Goal: Information Seeking & Learning: Check status

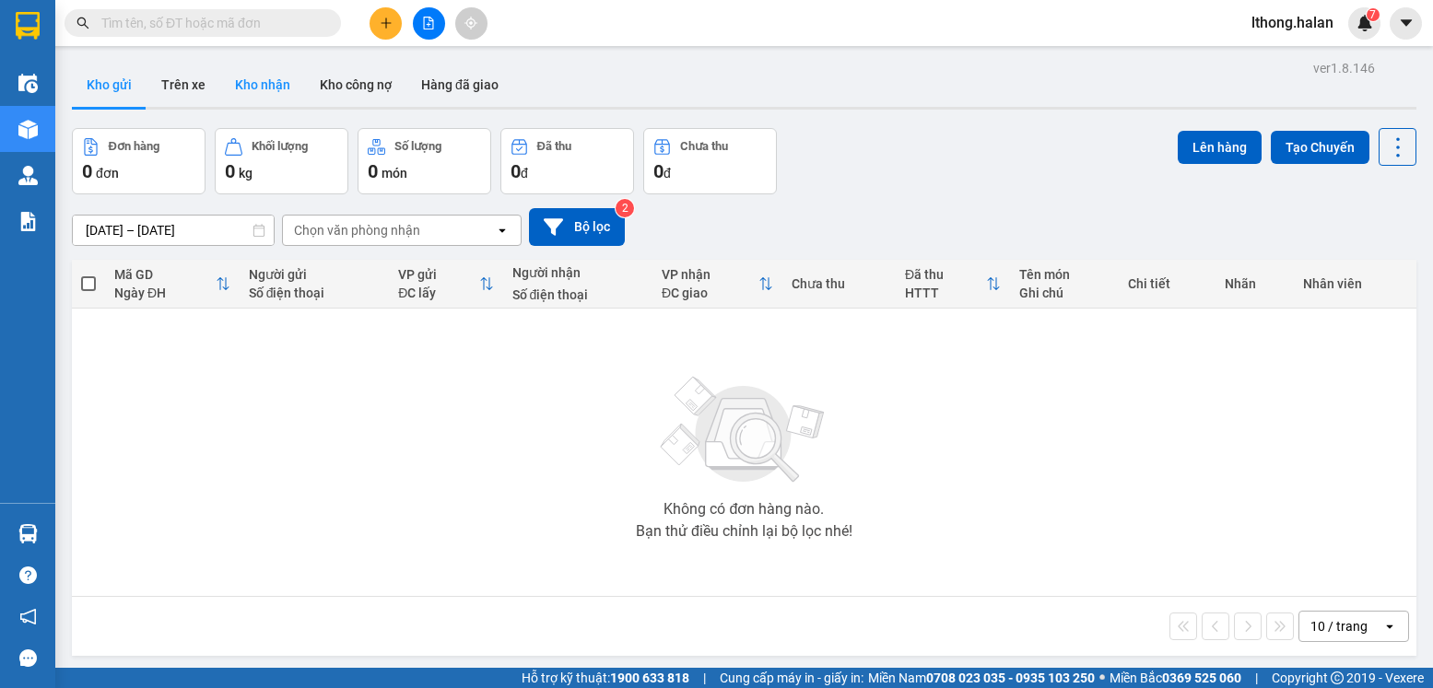
click at [257, 86] on button "Kho nhận" at bounding box center [262, 85] width 85 height 44
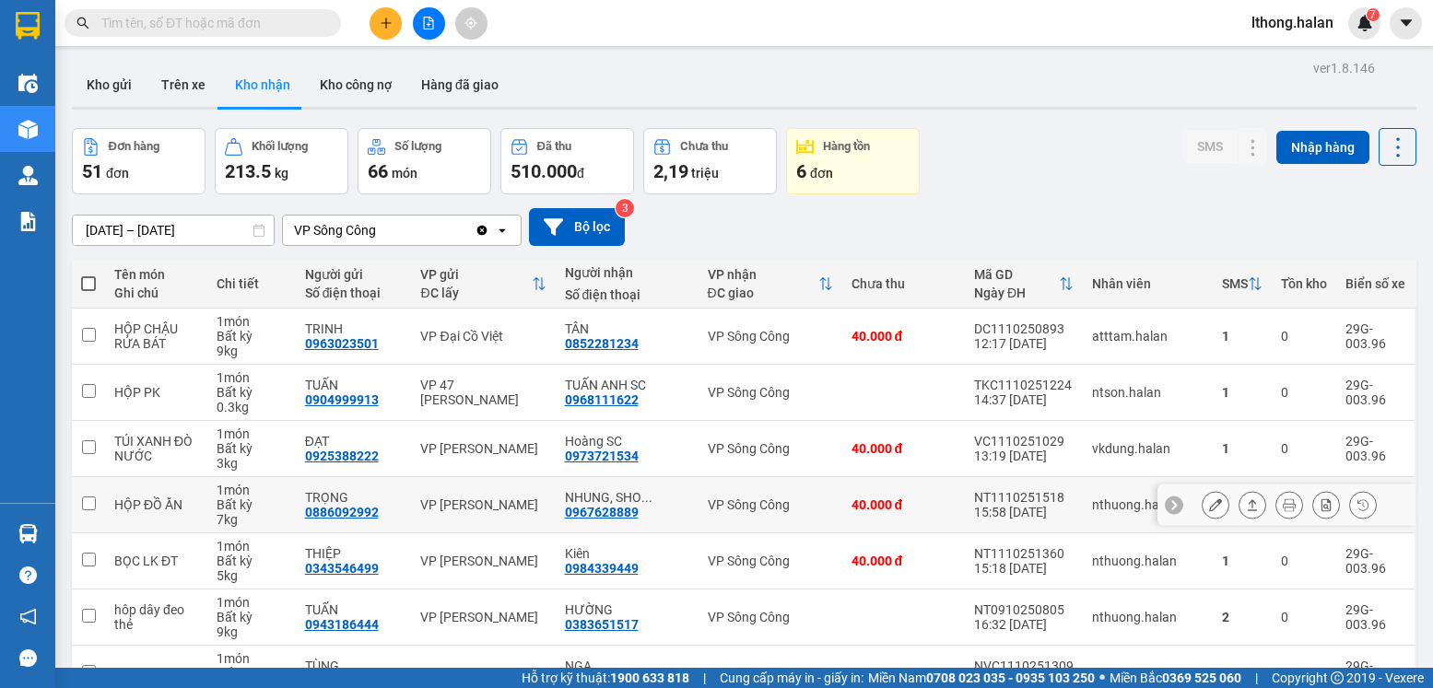
scroll to position [184, 0]
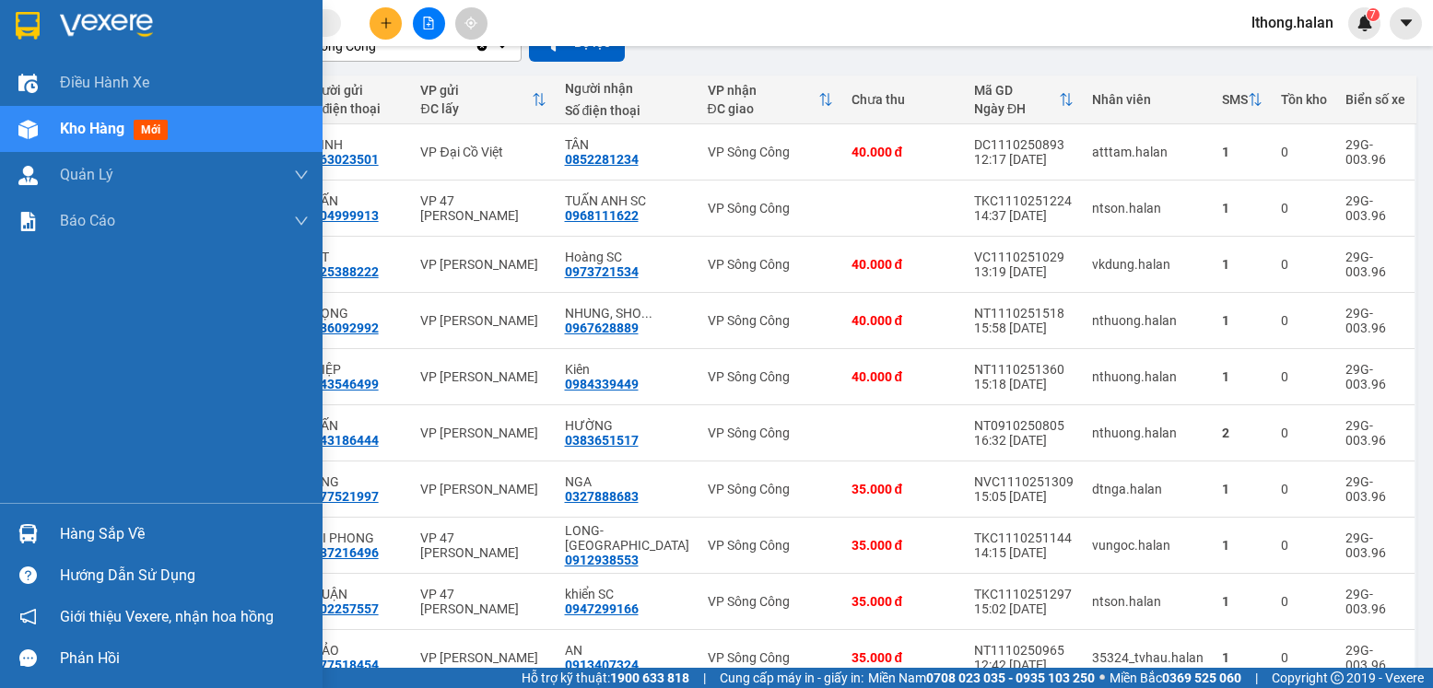
click at [73, 539] on div "Hàng sắp về" at bounding box center [184, 535] width 249 height 28
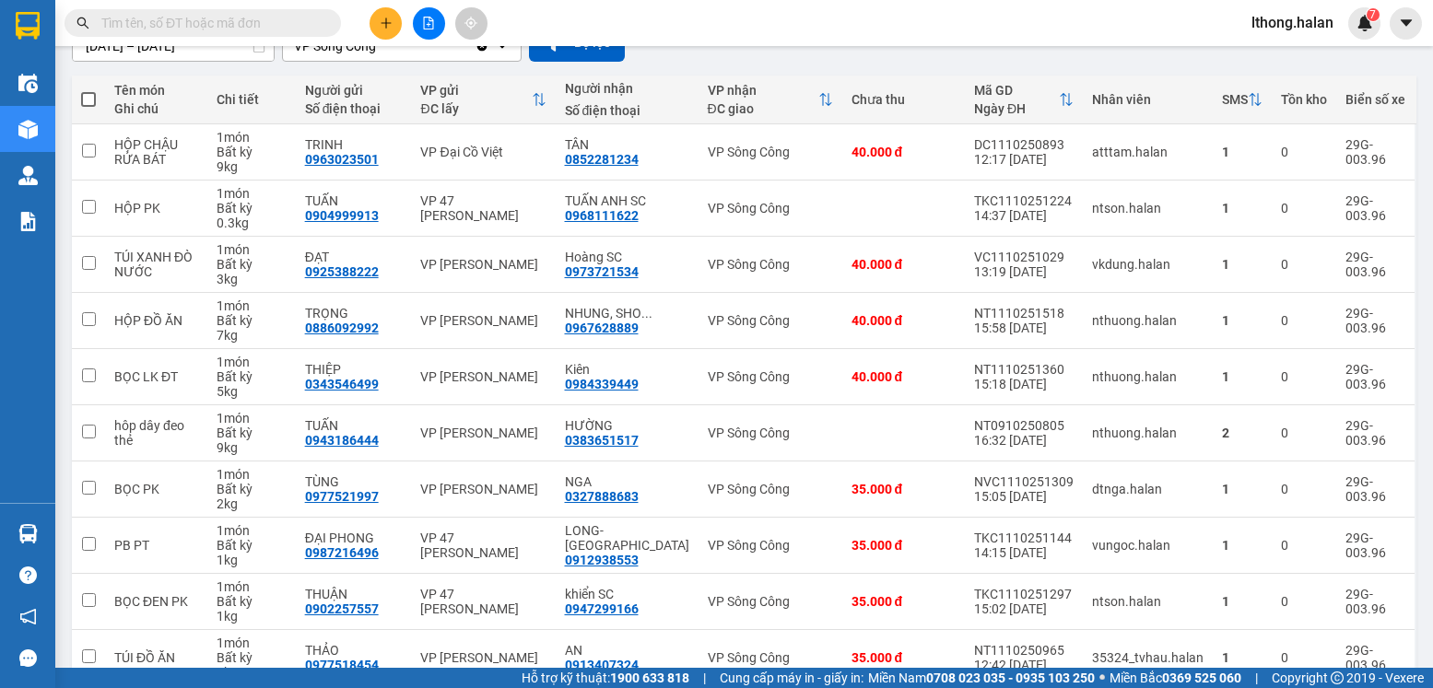
click at [1057, 51] on section "Kết quả tìm kiếm ( 60 ) Bộ lọc Mã ĐH Trạng thái Món hàng Thu hộ Tổng cước Chưa …" at bounding box center [716, 344] width 1433 height 688
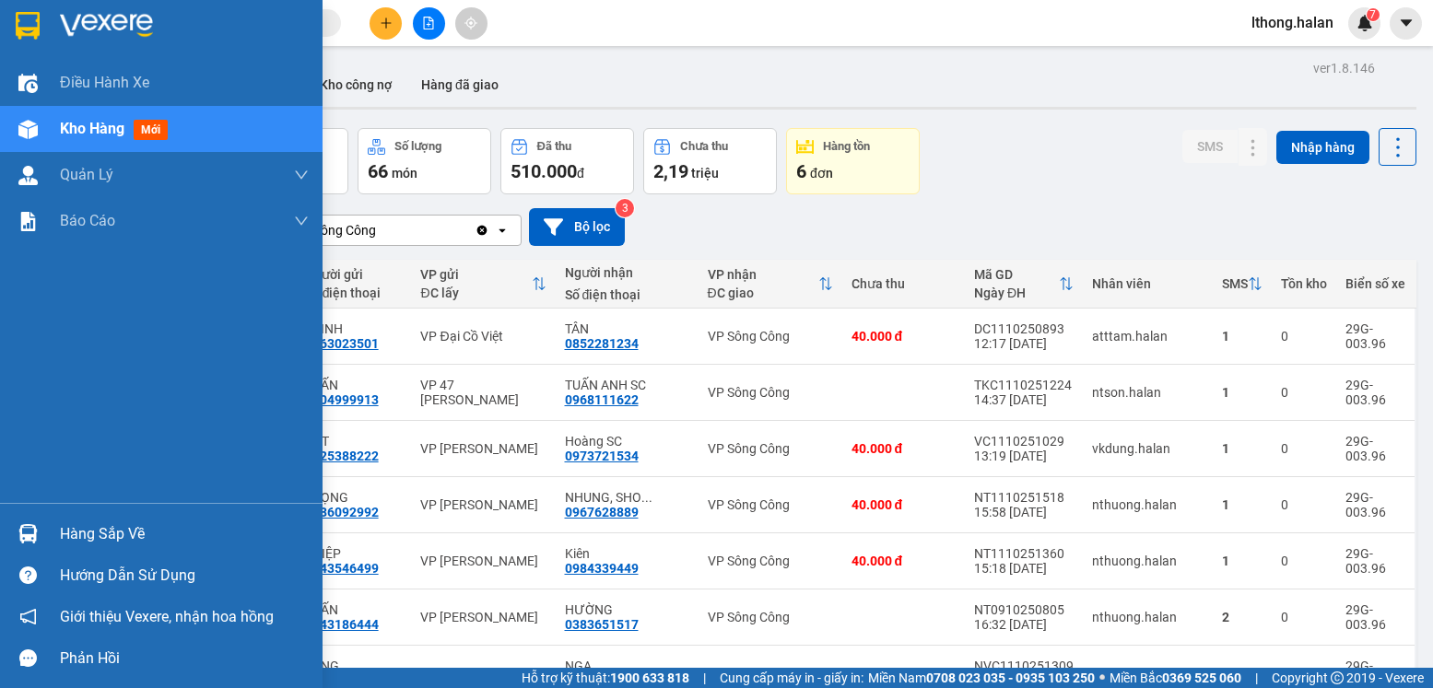
click at [107, 533] on div "Hàng sắp về" at bounding box center [184, 535] width 249 height 28
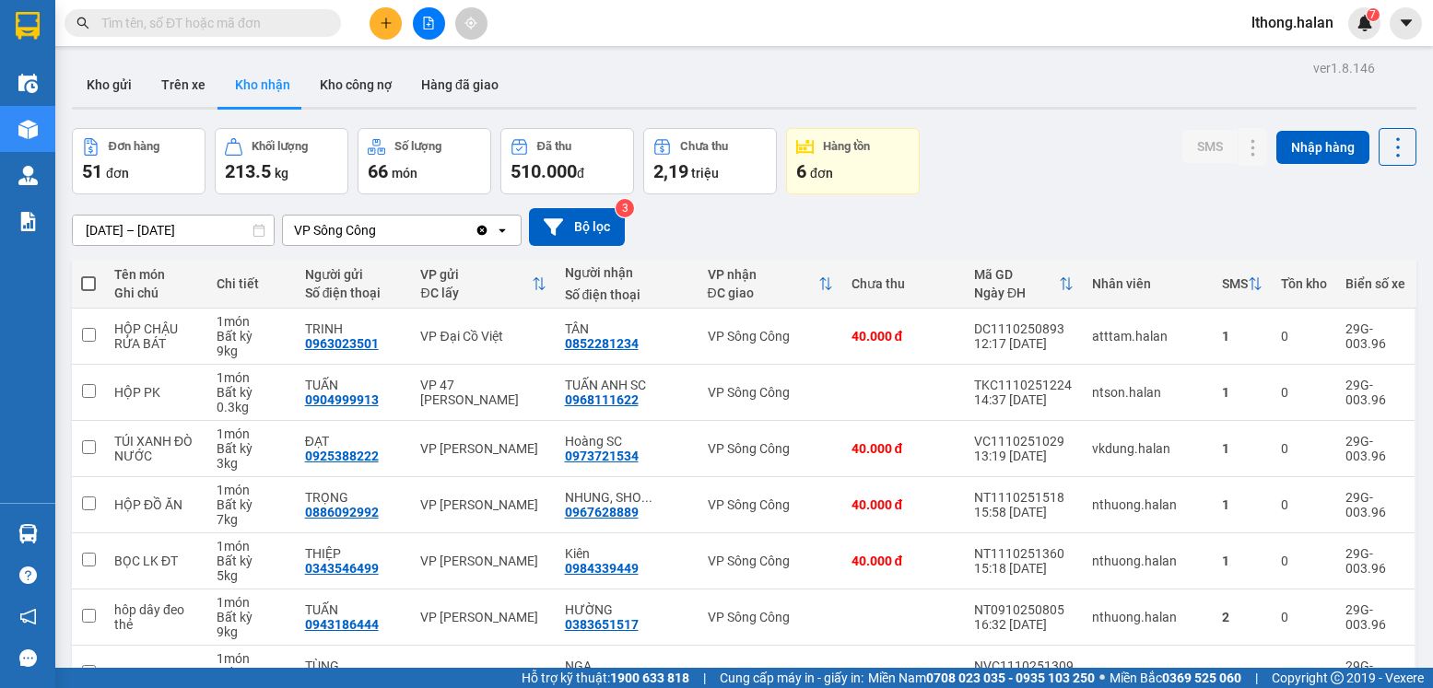
click at [997, 192] on section "Kết quả tìm kiếm ( 60 ) Bộ lọc Mã ĐH Trạng thái Món hàng Thu hộ Tổng cước Chưa …" at bounding box center [716, 344] width 1433 height 688
click at [98, 91] on button "Kho gửi" at bounding box center [109, 85] width 75 height 44
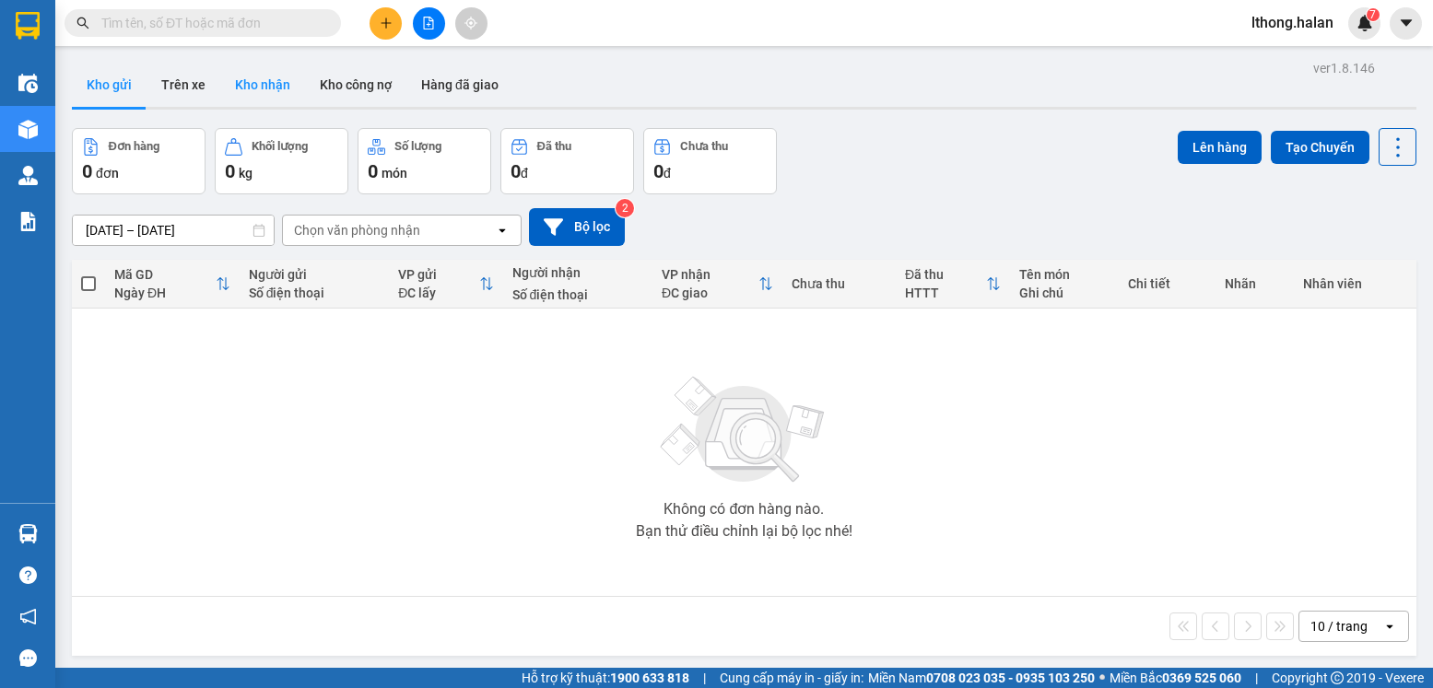
click at [264, 95] on button "Kho nhận" at bounding box center [262, 85] width 85 height 44
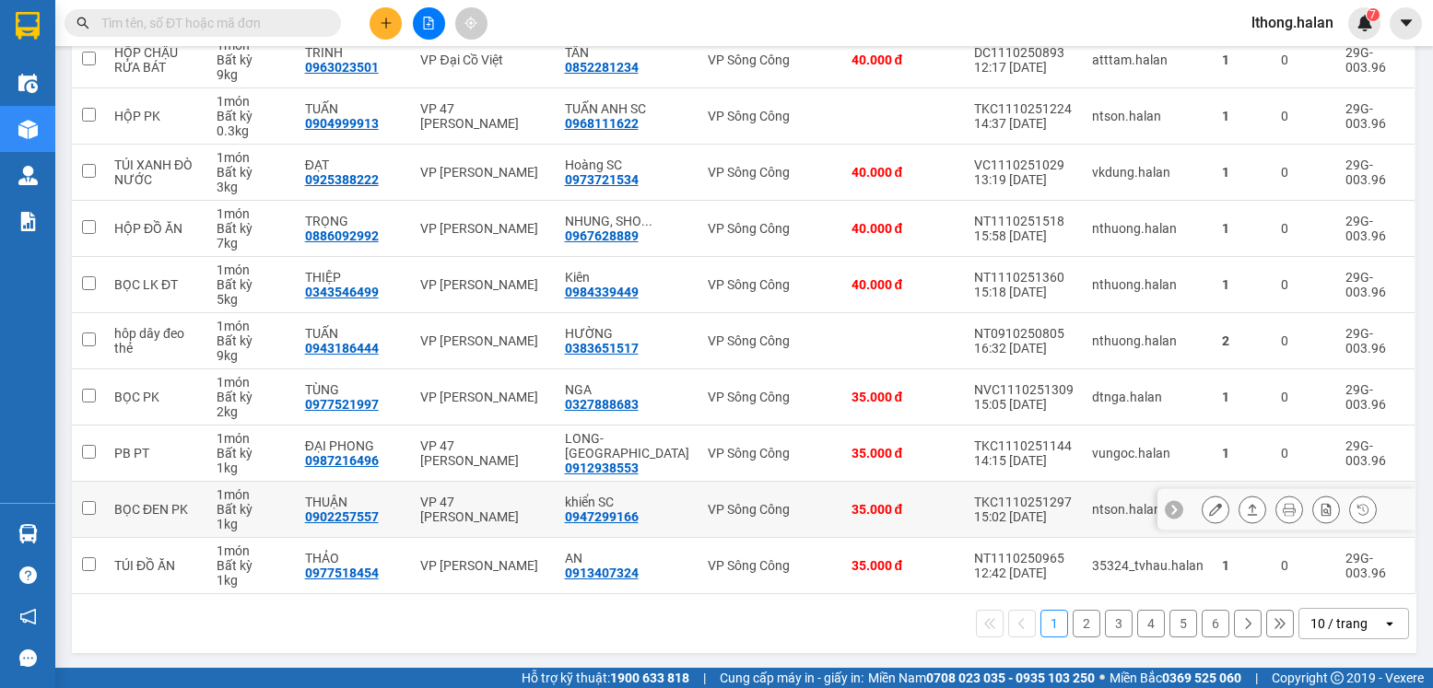
scroll to position [278, 0]
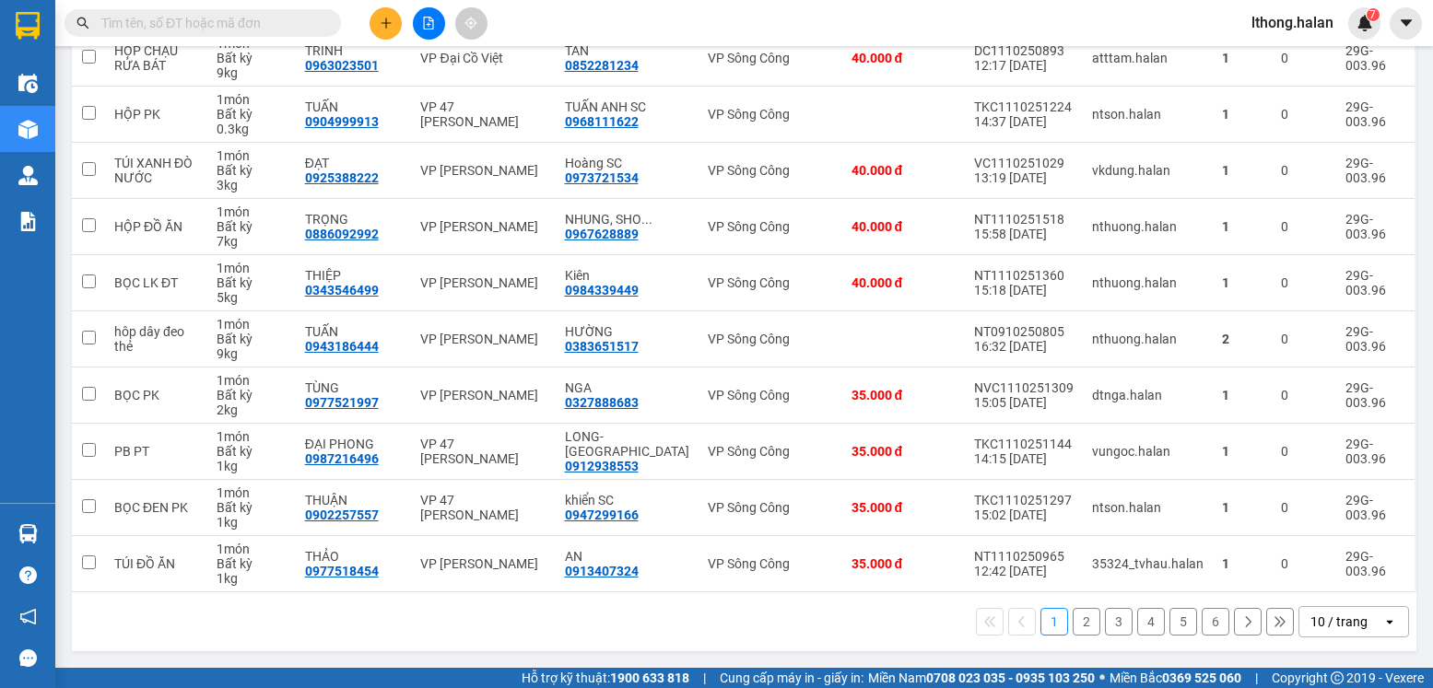
click at [1073, 618] on button "2" at bounding box center [1087, 622] width 28 height 28
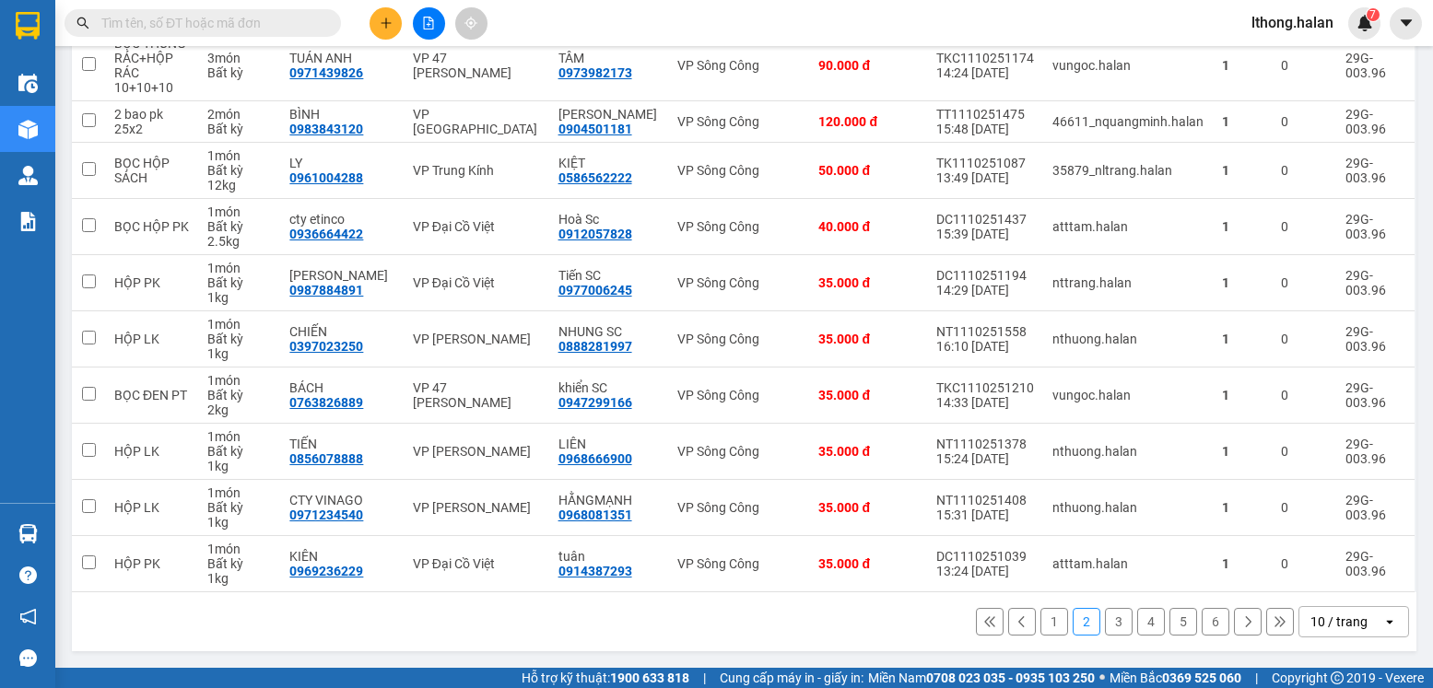
click at [1140, 625] on button "4" at bounding box center [1151, 622] width 28 height 28
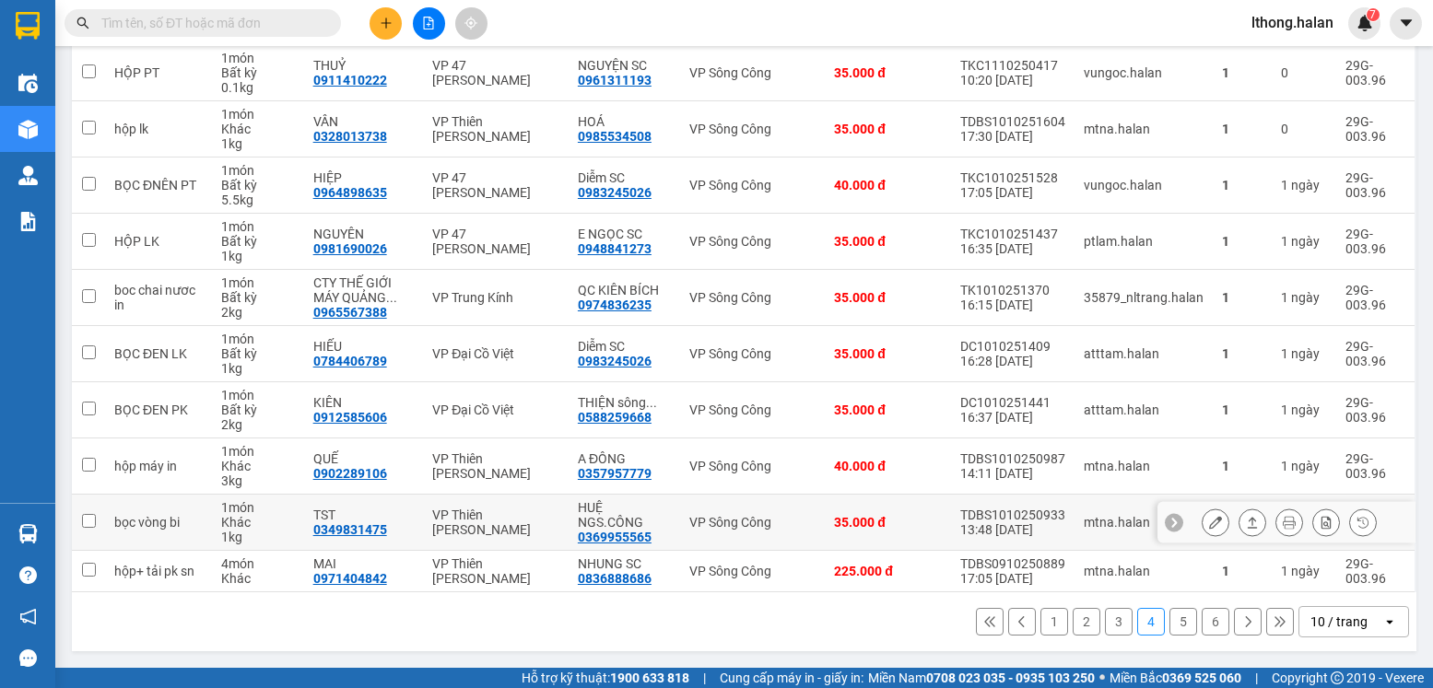
scroll to position [0, 0]
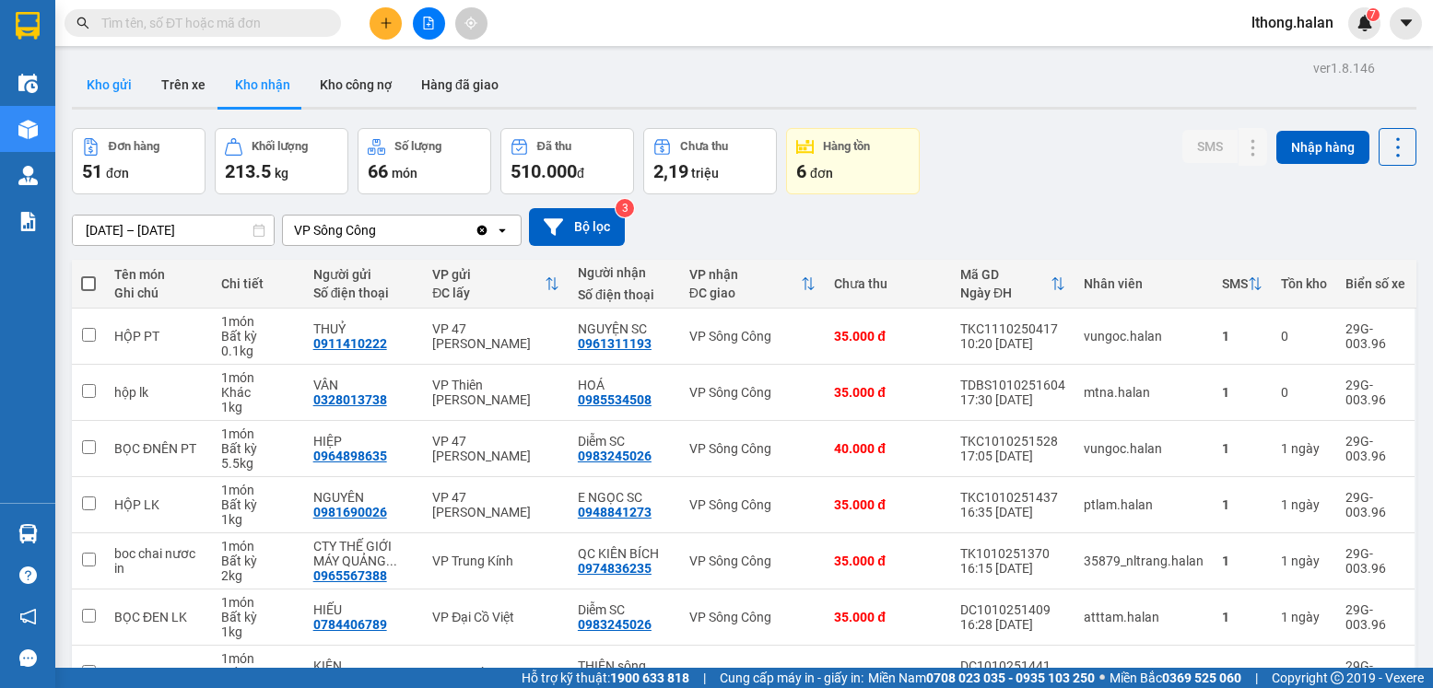
click at [89, 83] on button "Kho gửi" at bounding box center [109, 85] width 75 height 44
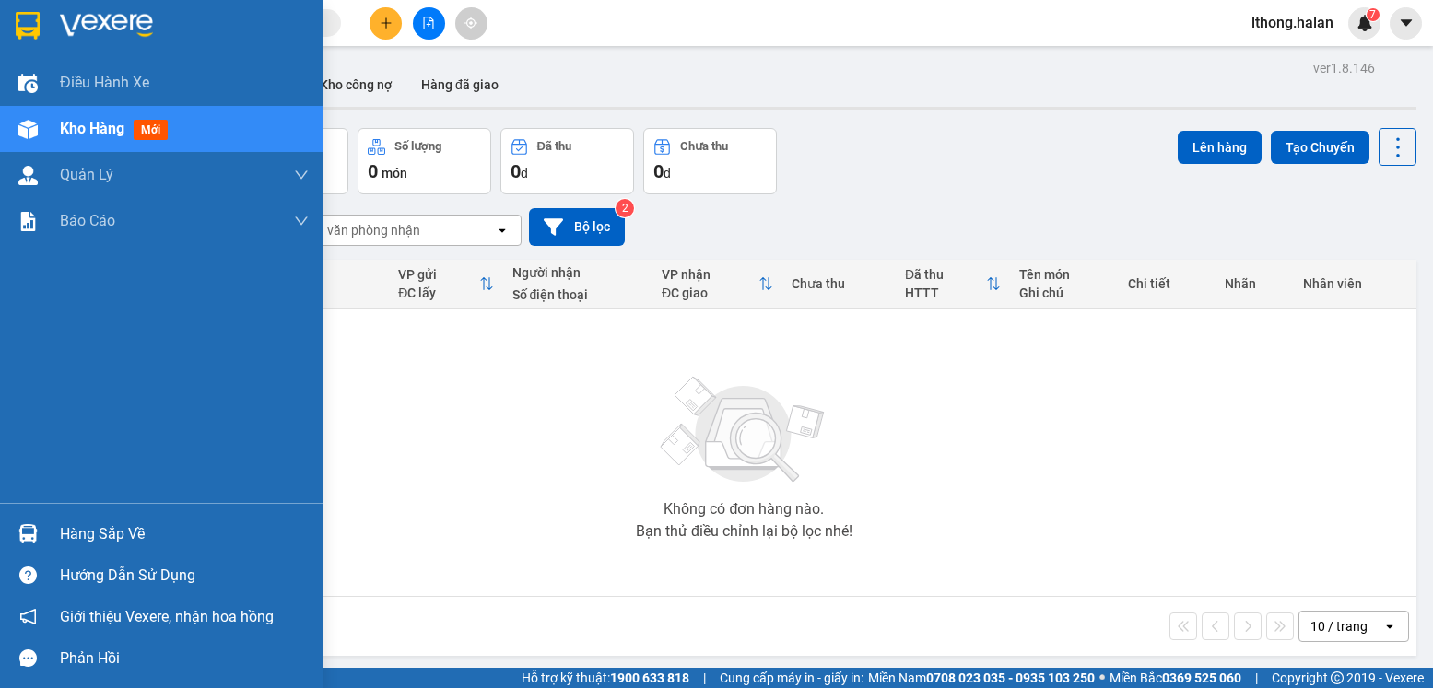
click at [100, 537] on div "Hàng sắp về" at bounding box center [184, 535] width 249 height 28
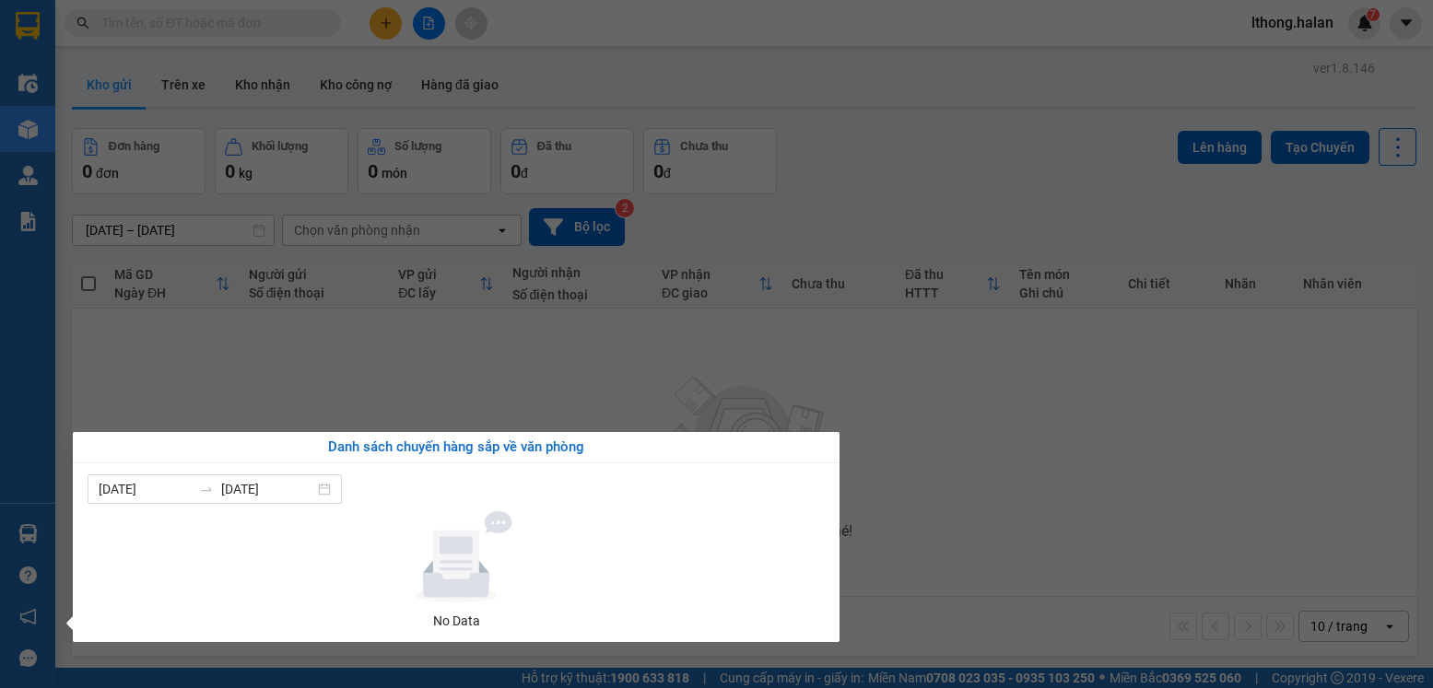
click at [1056, 515] on section "Kết quả tìm kiếm ( 60 ) Bộ lọc Mã ĐH Trạng thái Món hàng Thu hộ Tổng cước Chưa …" at bounding box center [716, 344] width 1433 height 688
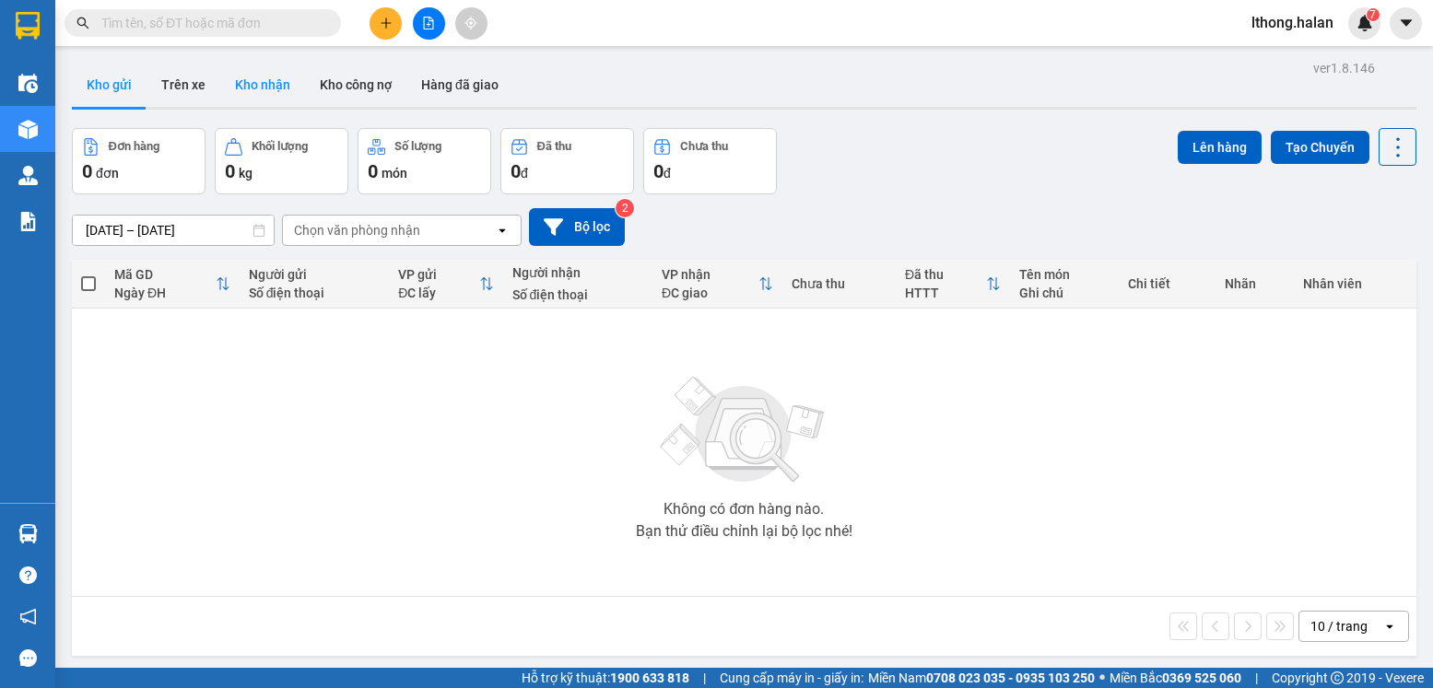
click at [252, 84] on button "Kho nhận" at bounding box center [262, 85] width 85 height 44
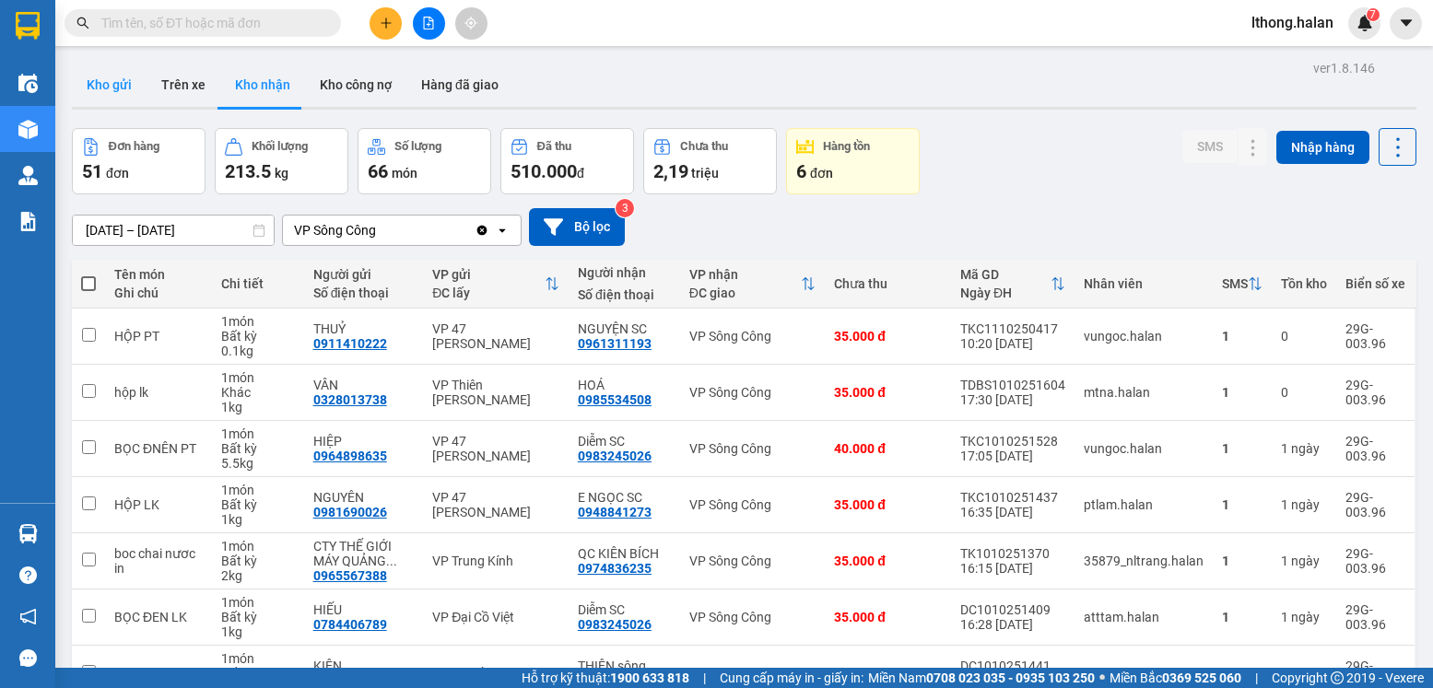
click at [99, 83] on button "Kho gửi" at bounding box center [109, 85] width 75 height 44
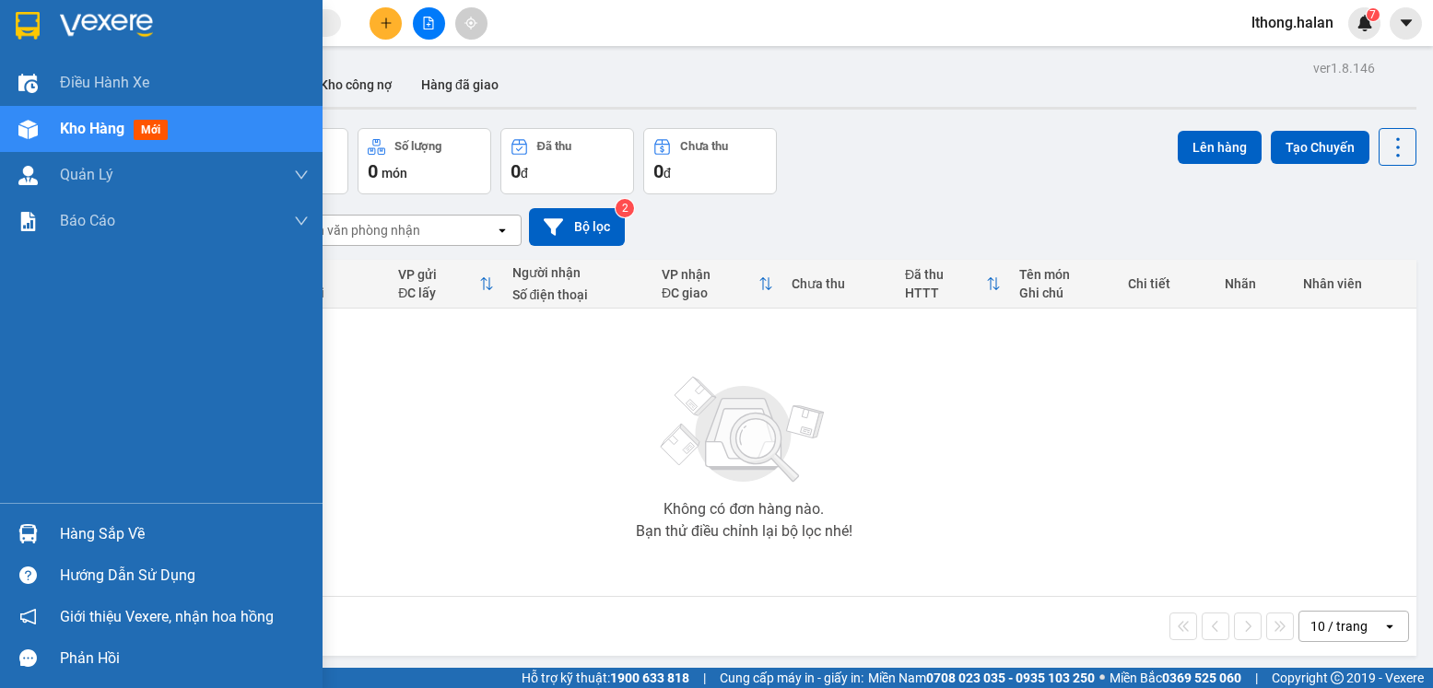
click at [105, 542] on div "Hàng sắp về" at bounding box center [184, 535] width 249 height 28
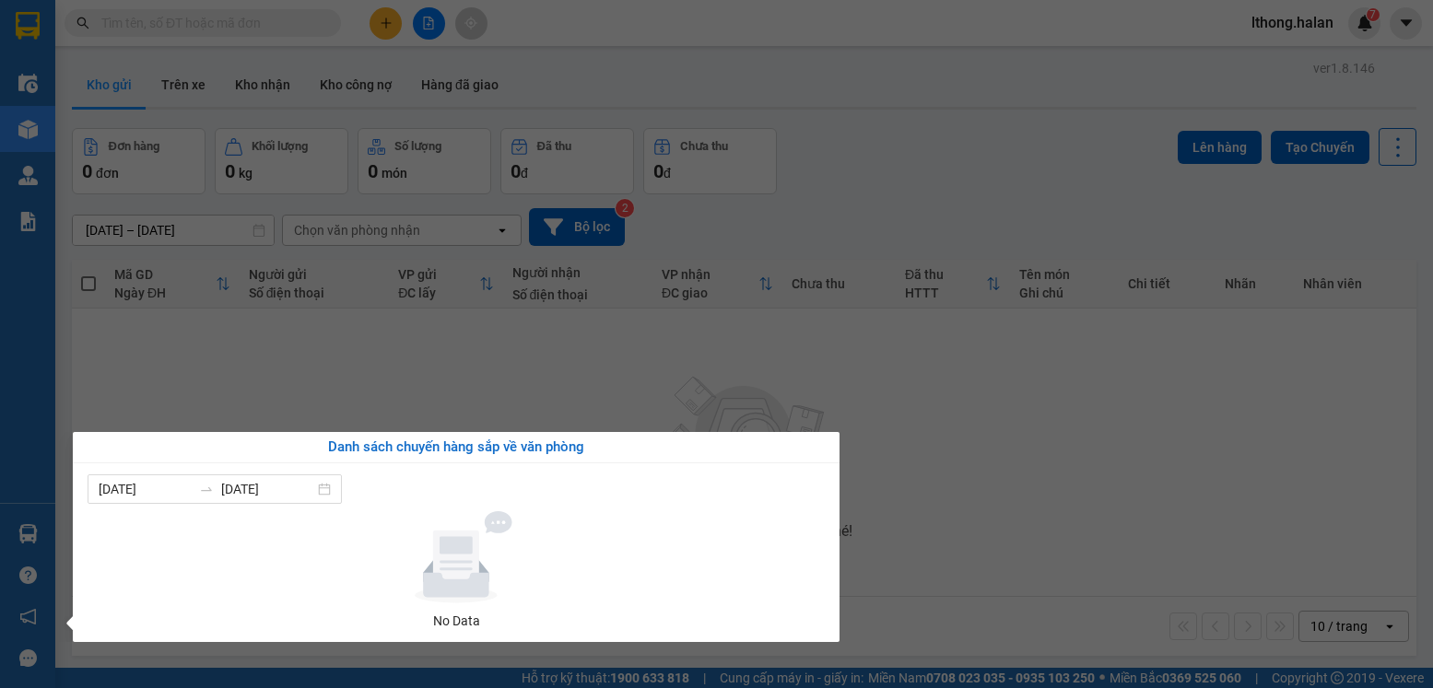
click at [962, 476] on section "Kết quả tìm kiếm ( 60 ) Bộ lọc Mã ĐH Trạng thái Món hàng Thu hộ Tổng cước Chưa …" at bounding box center [716, 344] width 1433 height 688
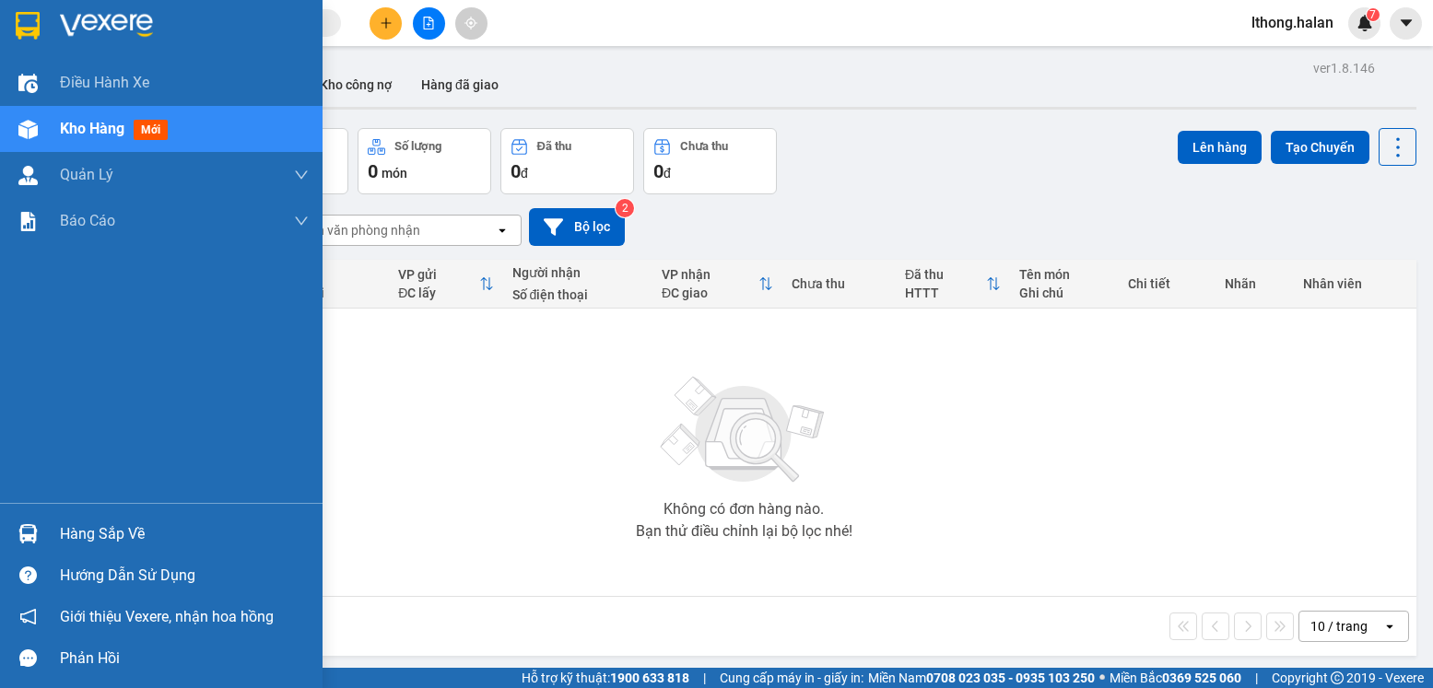
click at [94, 542] on div "Hàng sắp về" at bounding box center [184, 535] width 249 height 28
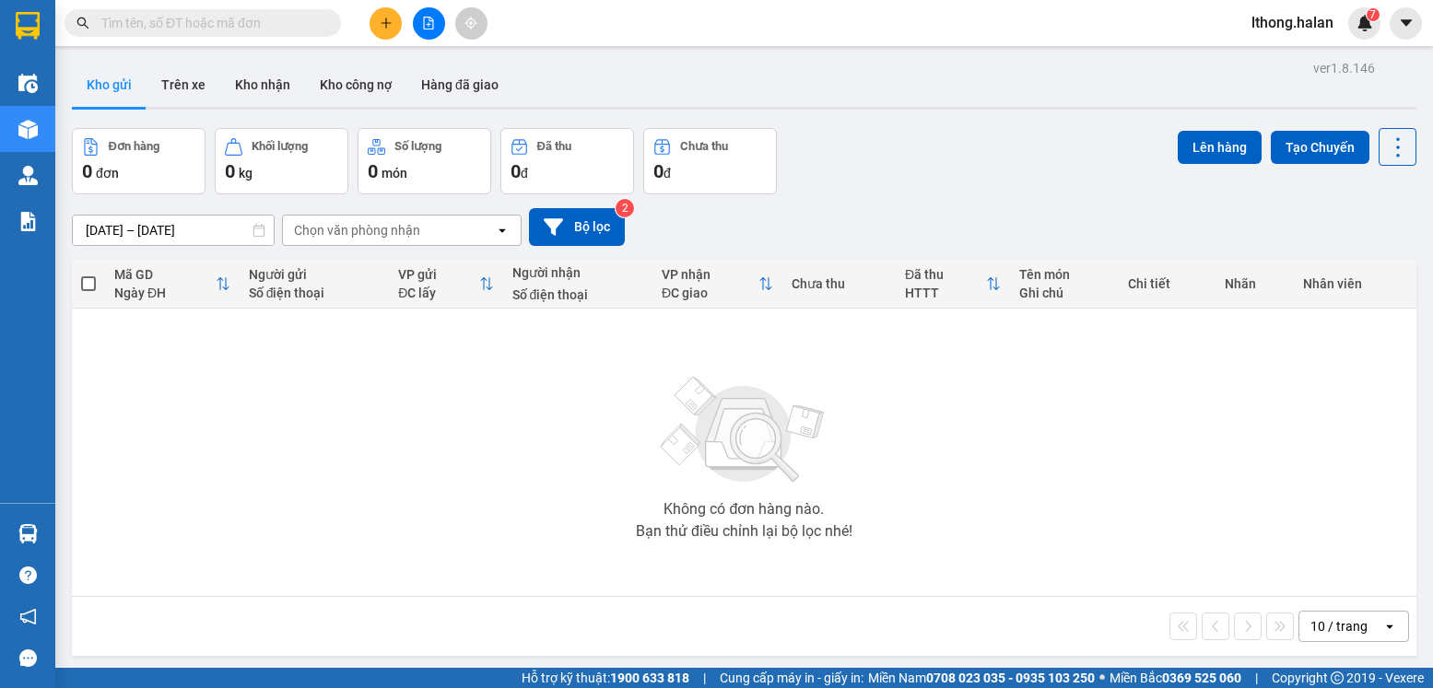
drag, startPoint x: 930, startPoint y: 510, endPoint x: 462, endPoint y: 244, distance: 538.1
click at [931, 507] on section "Kết quả tìm kiếm ( 60 ) Bộ lọc Mã ĐH Trạng thái Món hàng Thu hộ Tổng cước Chưa …" at bounding box center [716, 344] width 1433 height 688
click at [249, 84] on button "Kho nhận" at bounding box center [262, 85] width 85 height 44
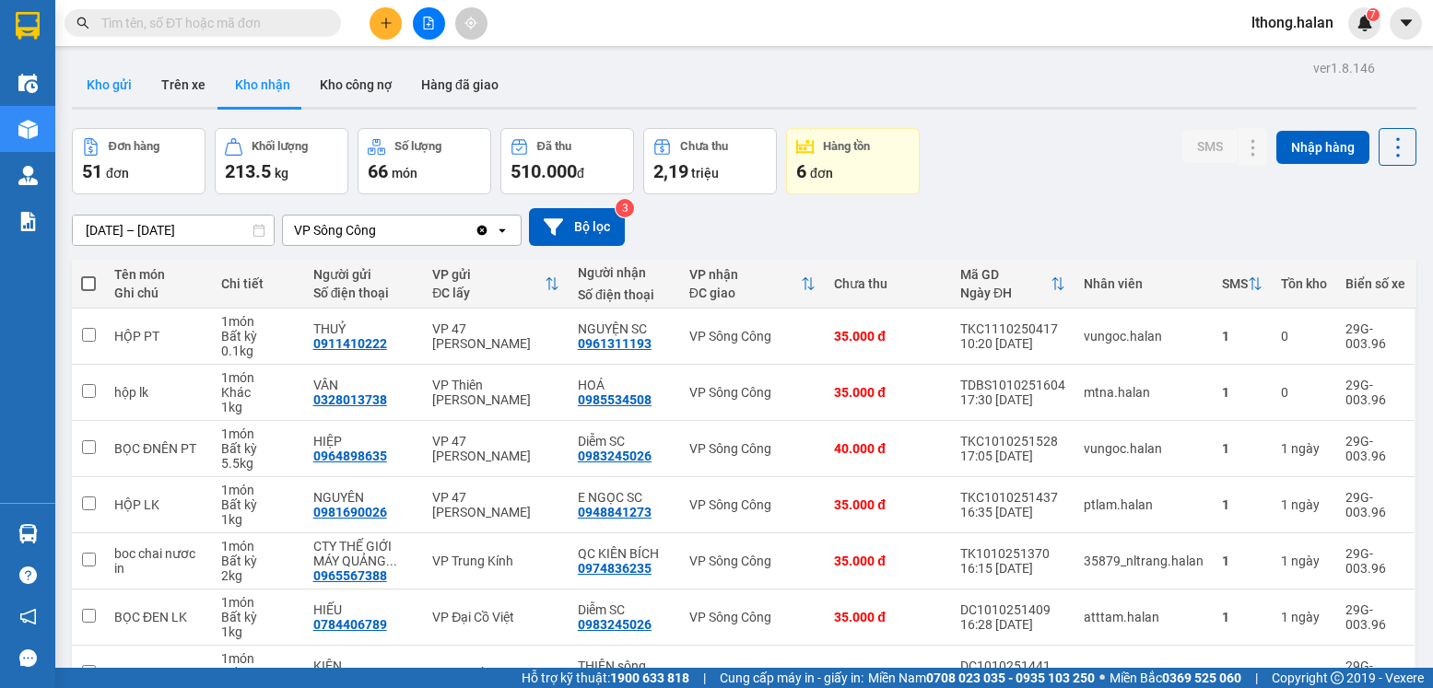
click at [112, 84] on button "Kho gửi" at bounding box center [109, 85] width 75 height 44
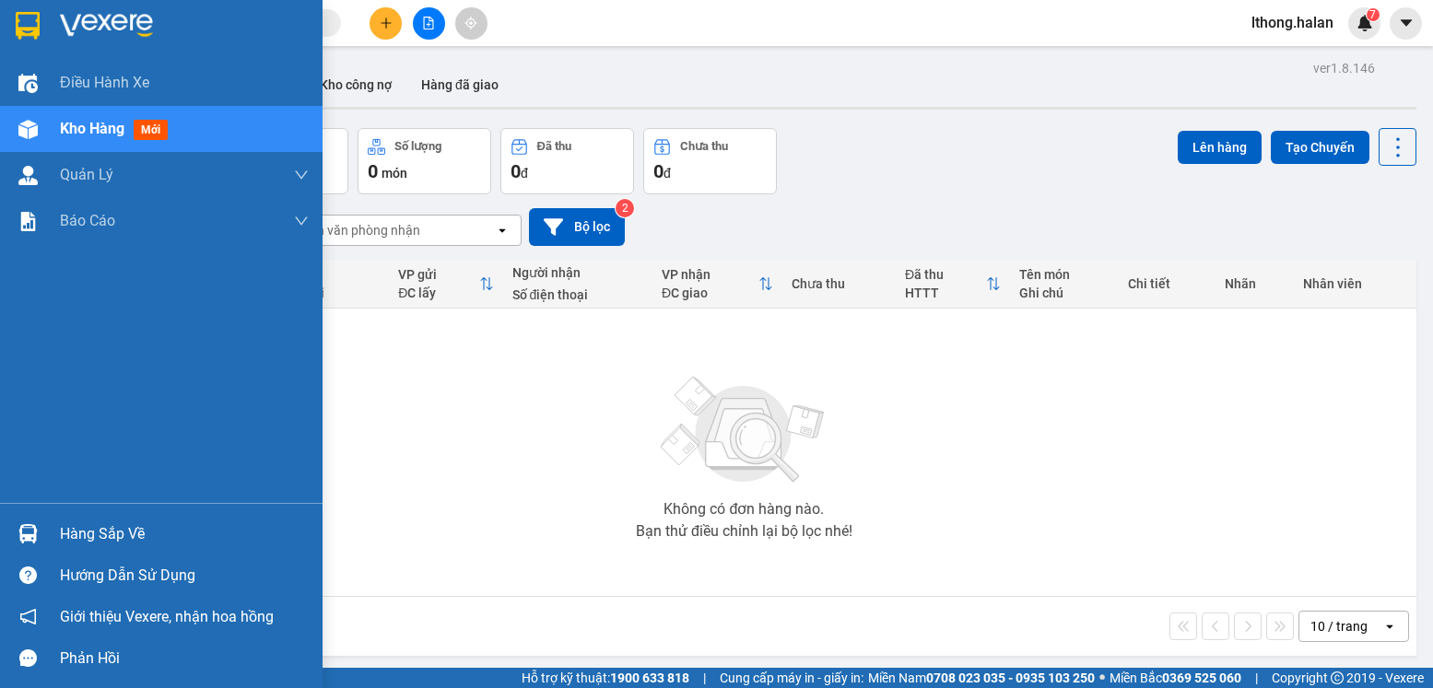
click at [77, 536] on div "Hàng sắp về" at bounding box center [184, 535] width 249 height 28
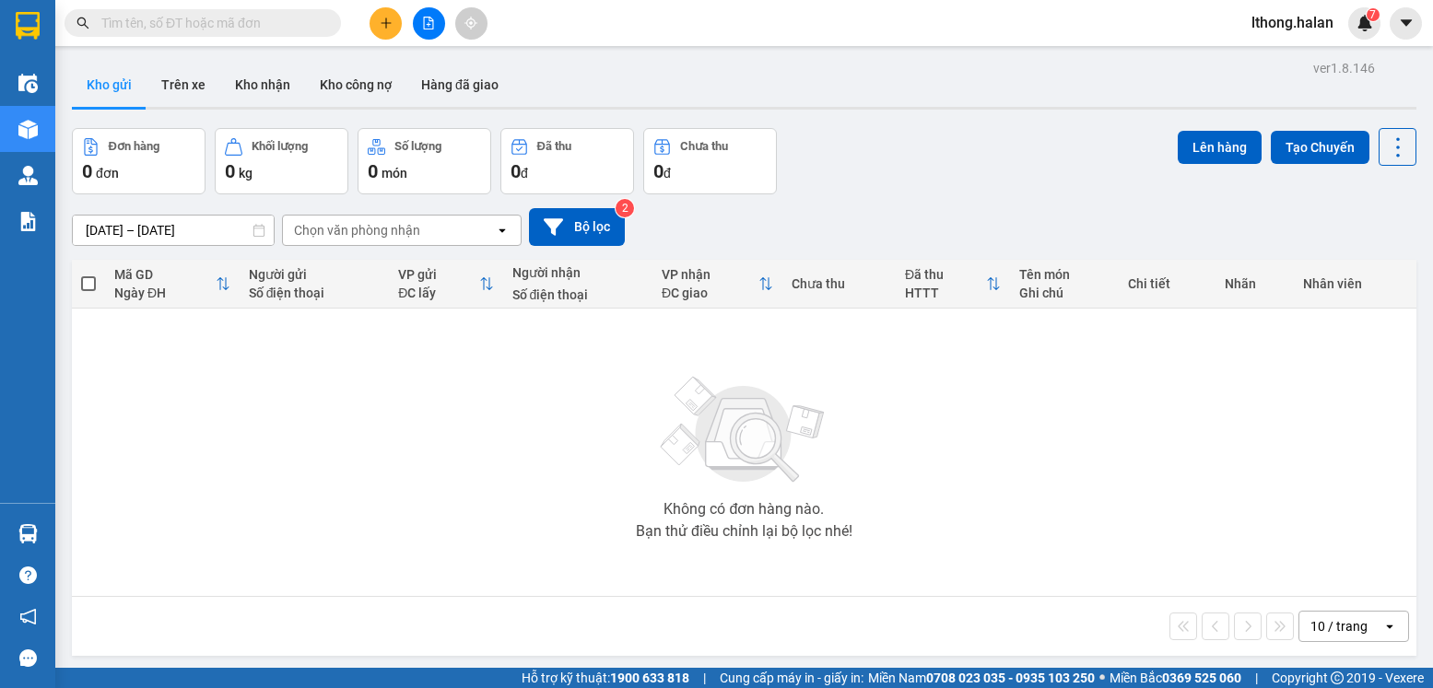
click at [990, 524] on section "Kết quả tìm kiếm ( 60 ) Bộ lọc Mã ĐH Trạng thái Món hàng Thu hộ Tổng cước Chưa …" at bounding box center [716, 344] width 1433 height 688
click at [253, 76] on button "Kho nhận" at bounding box center [262, 85] width 85 height 44
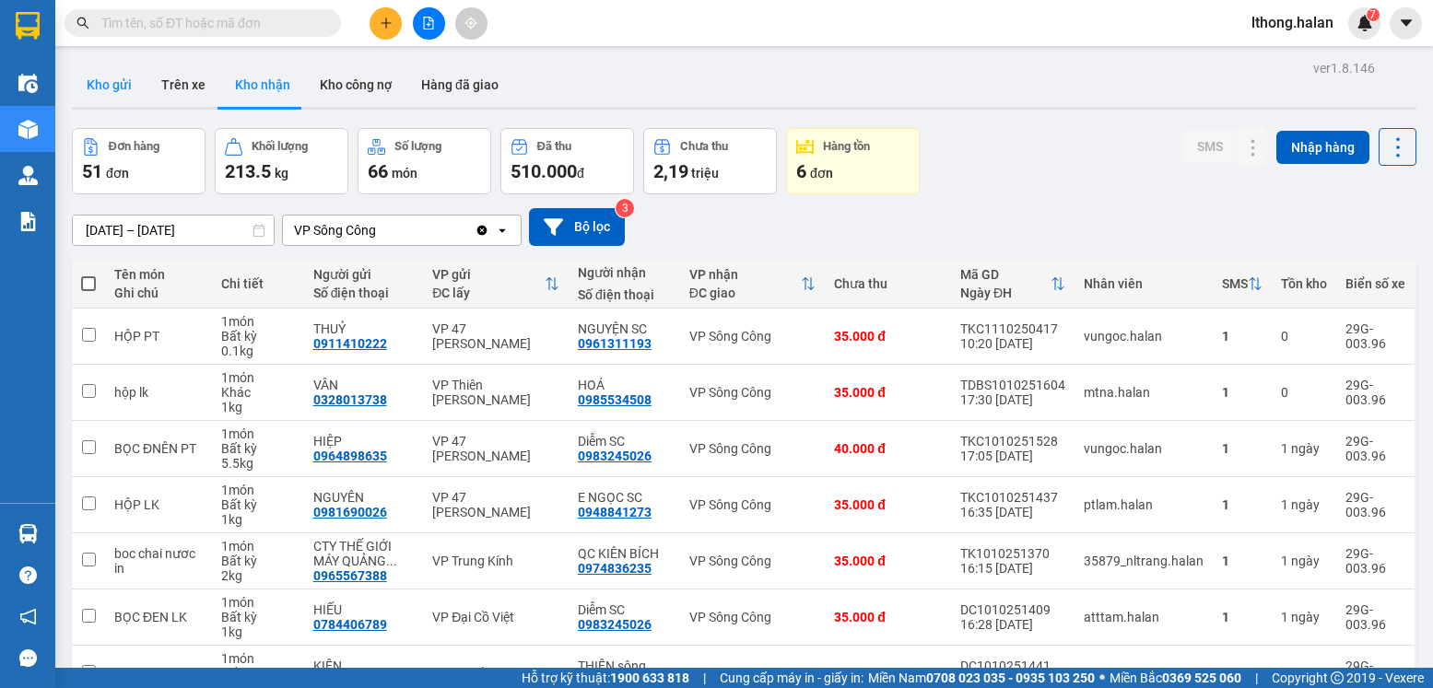
click at [90, 77] on button "Kho gửi" at bounding box center [109, 85] width 75 height 44
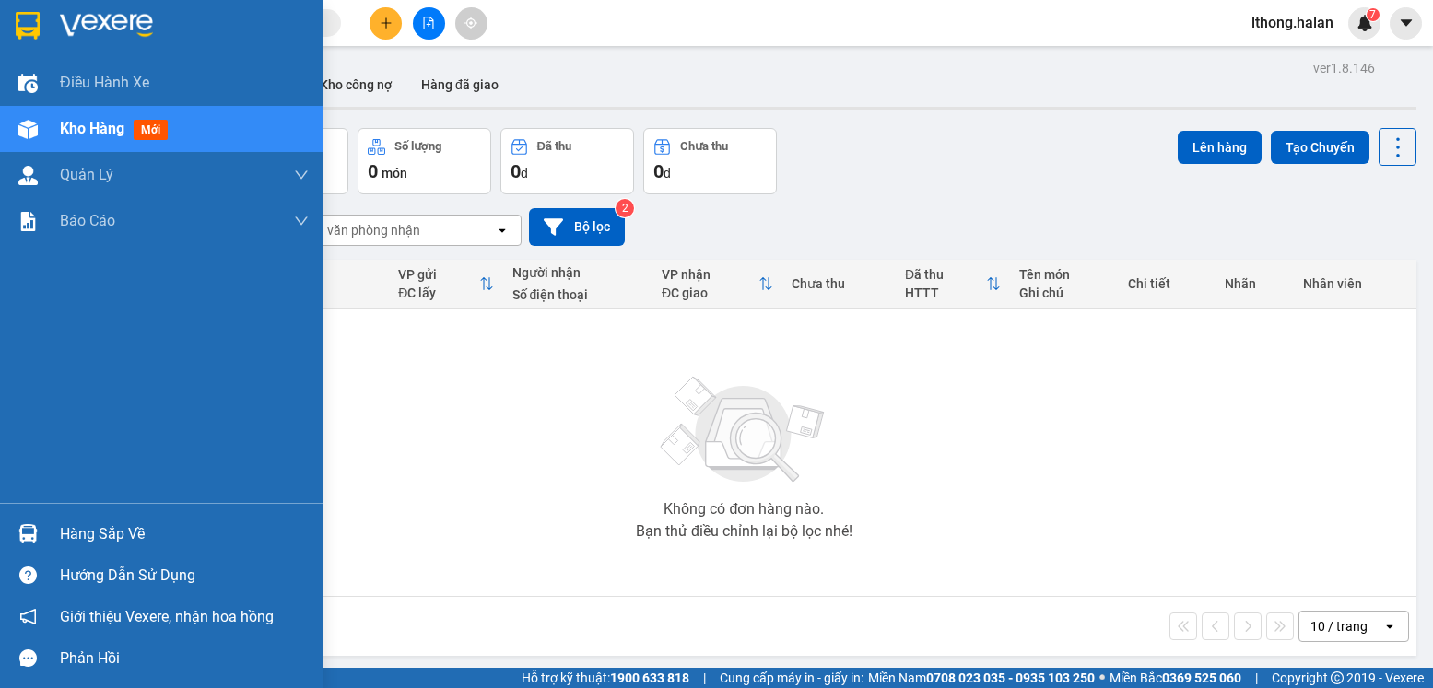
click at [76, 529] on div "Hàng sắp về" at bounding box center [184, 535] width 249 height 28
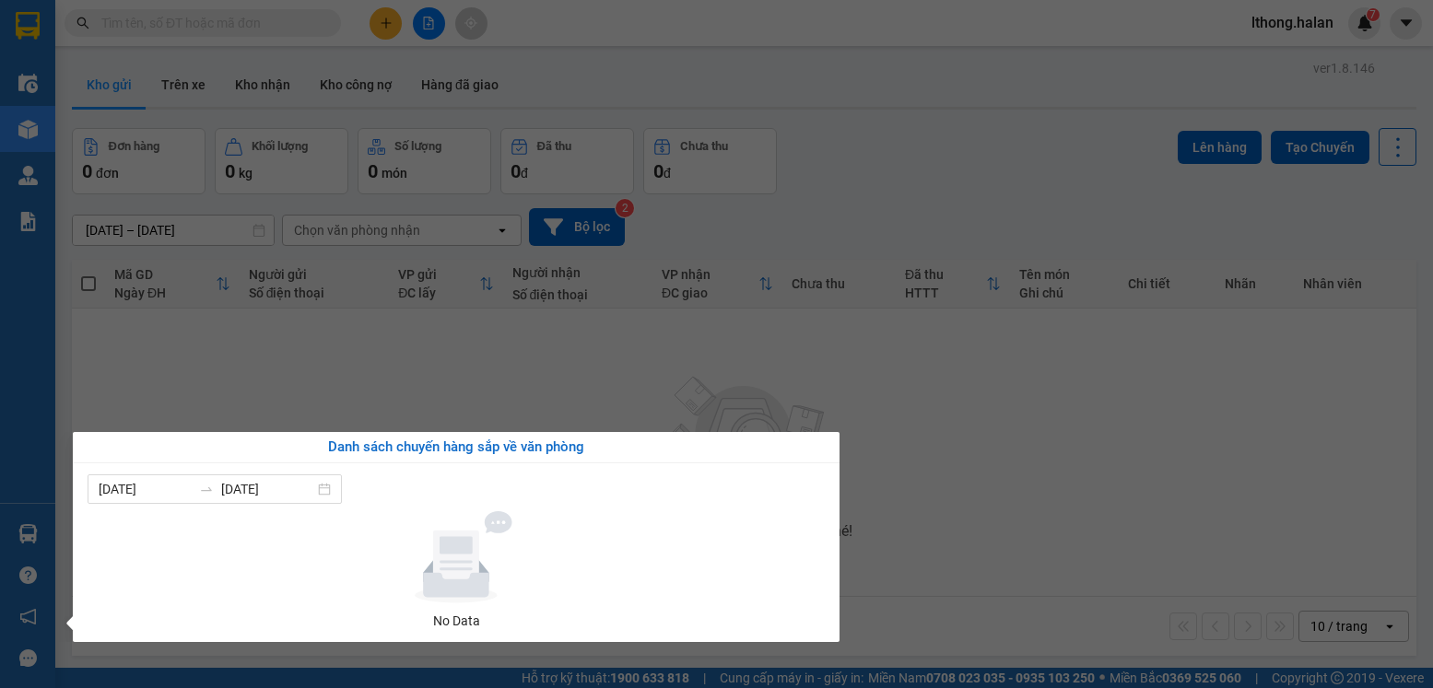
click at [1027, 480] on section "Kết quả tìm kiếm ( 60 ) Bộ lọc Mã ĐH Trạng thái Món hàng Thu hộ Tổng cước Chưa …" at bounding box center [716, 344] width 1433 height 688
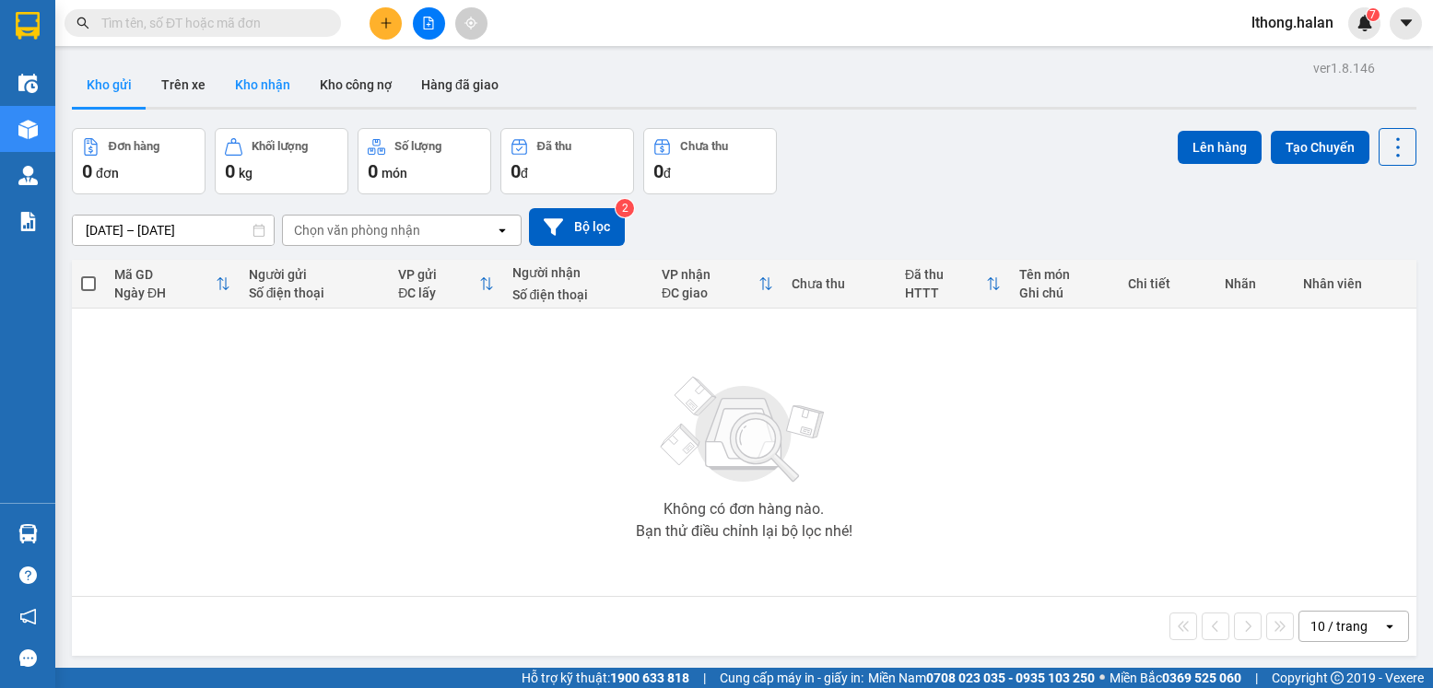
click at [257, 74] on button "Kho nhận" at bounding box center [262, 85] width 85 height 44
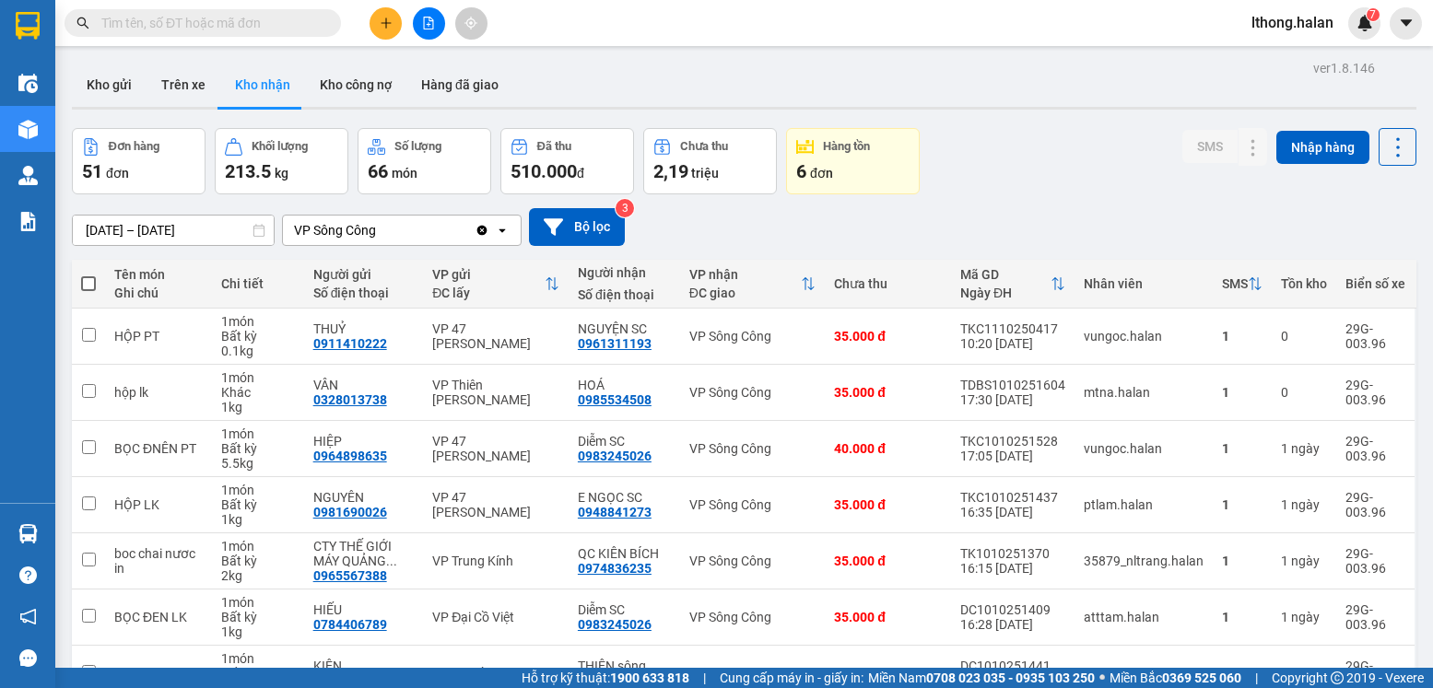
scroll to position [264, 0]
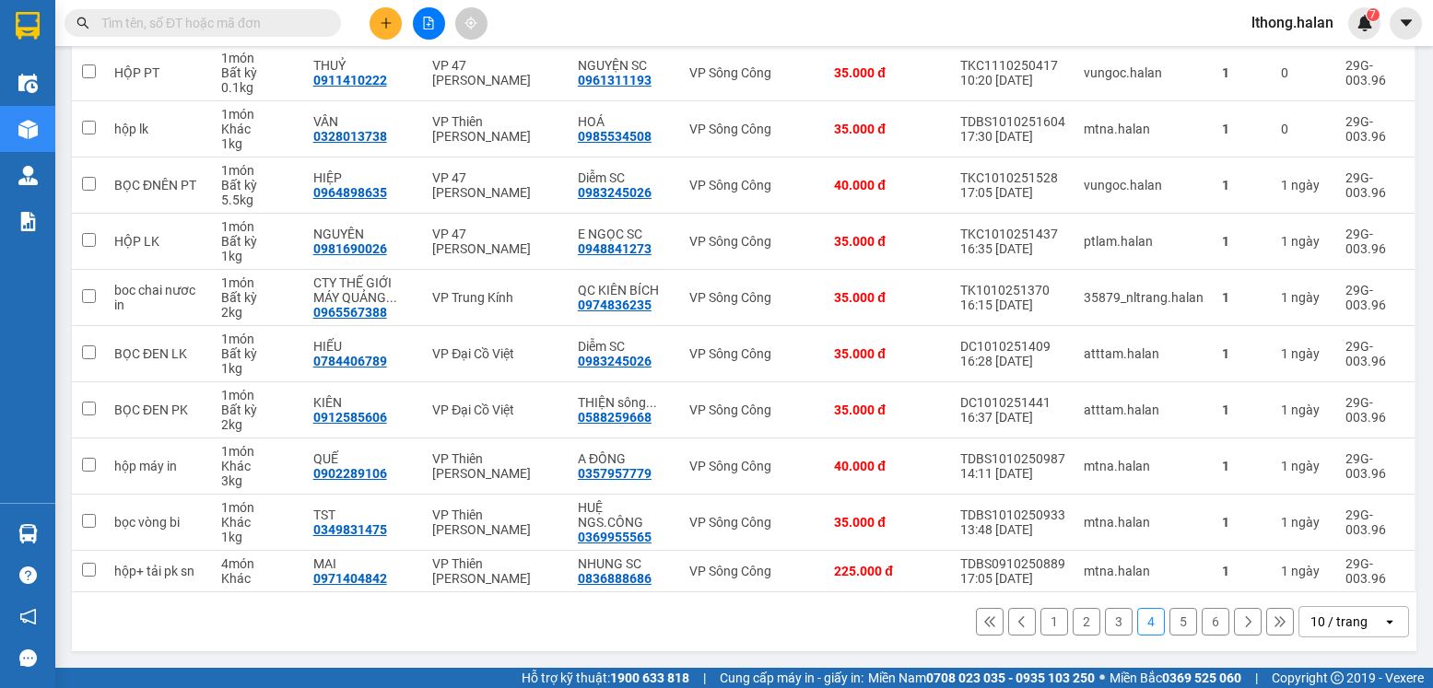
click at [1041, 623] on button "1" at bounding box center [1054, 622] width 28 height 28
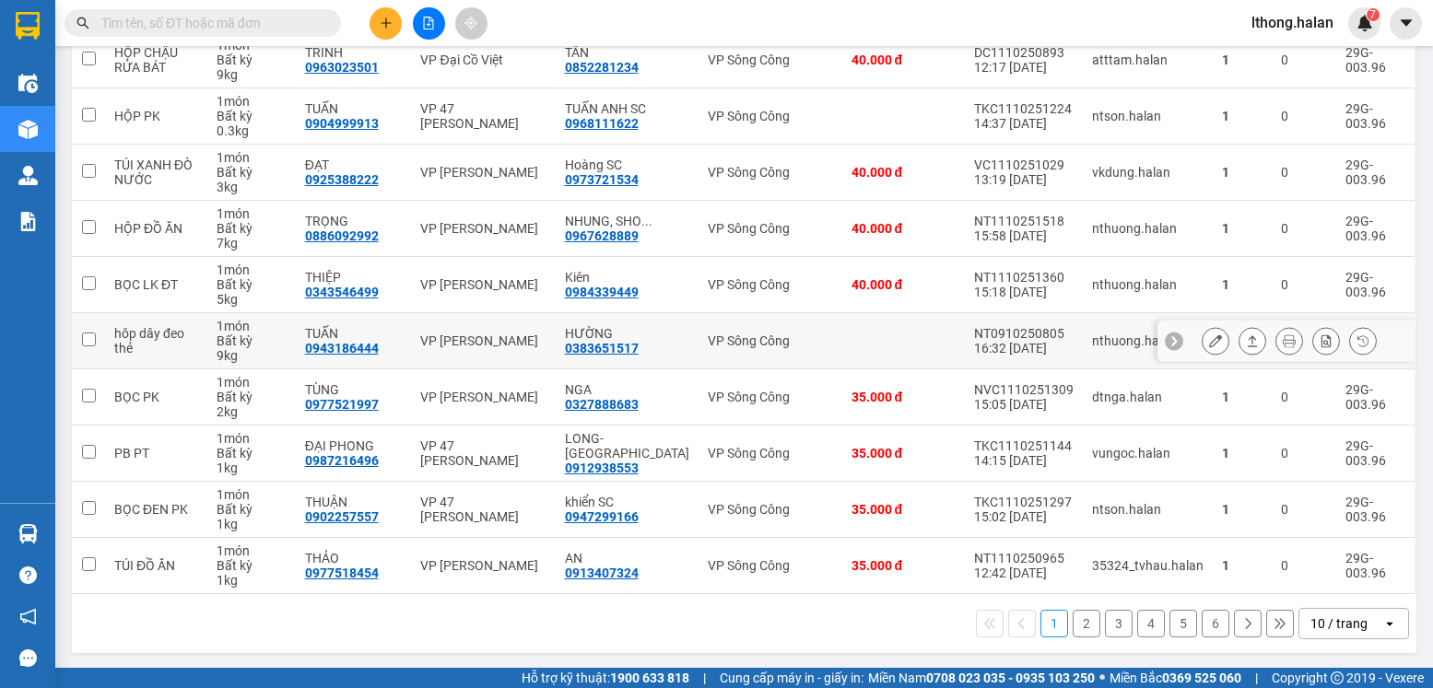
scroll to position [0, 0]
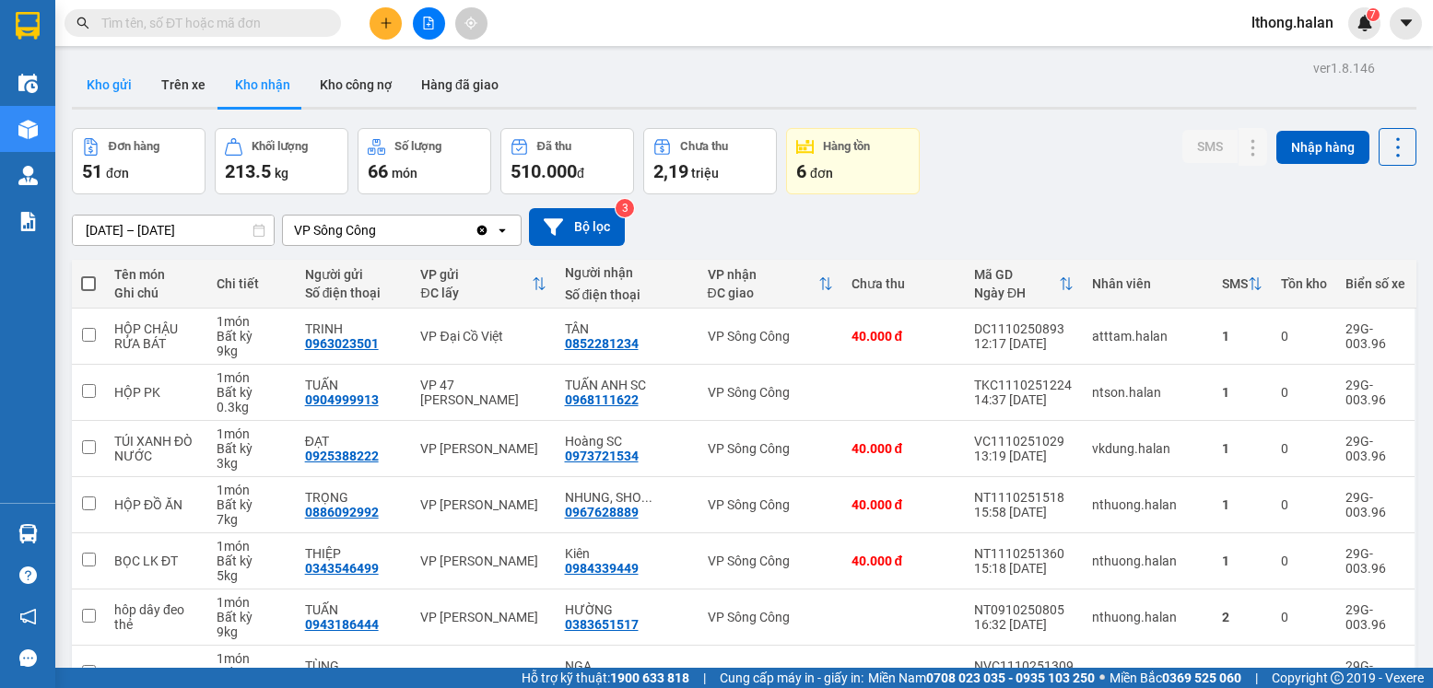
click at [95, 84] on button "Kho gửi" at bounding box center [109, 85] width 75 height 44
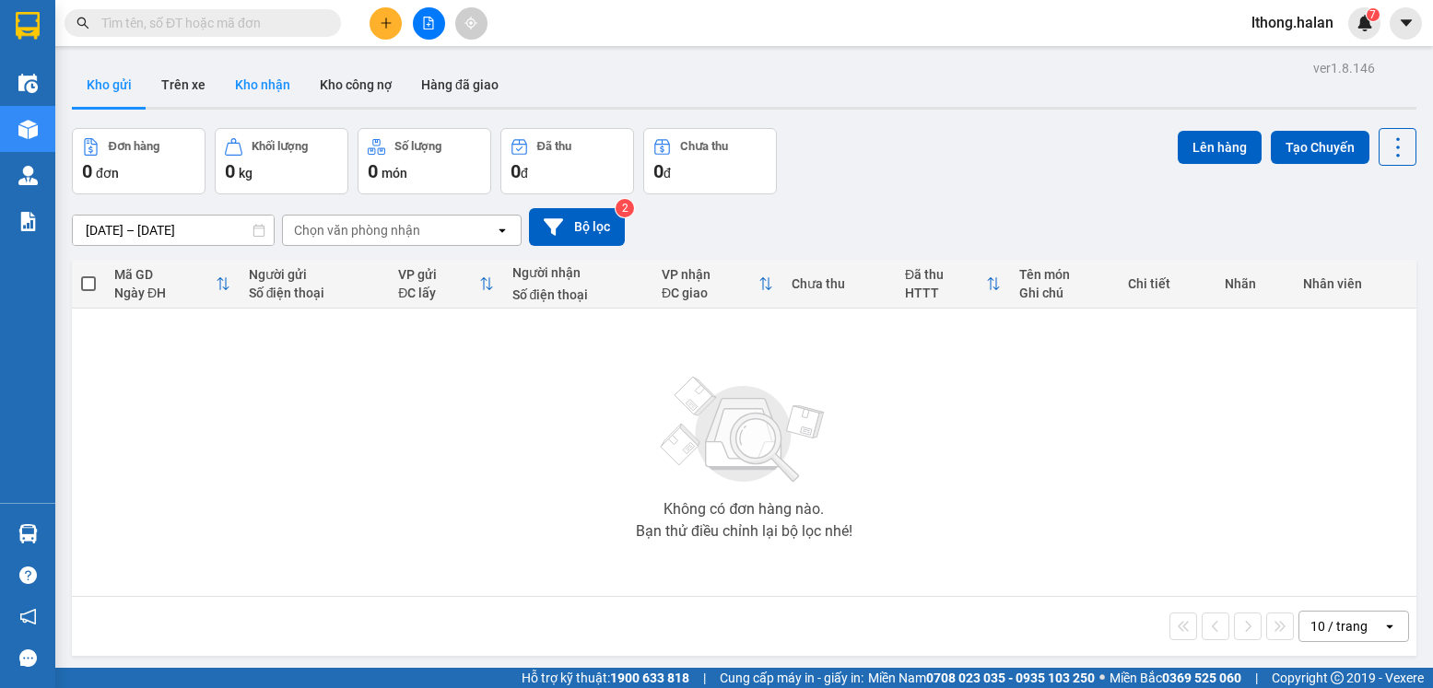
click at [249, 90] on button "Kho nhận" at bounding box center [262, 85] width 85 height 44
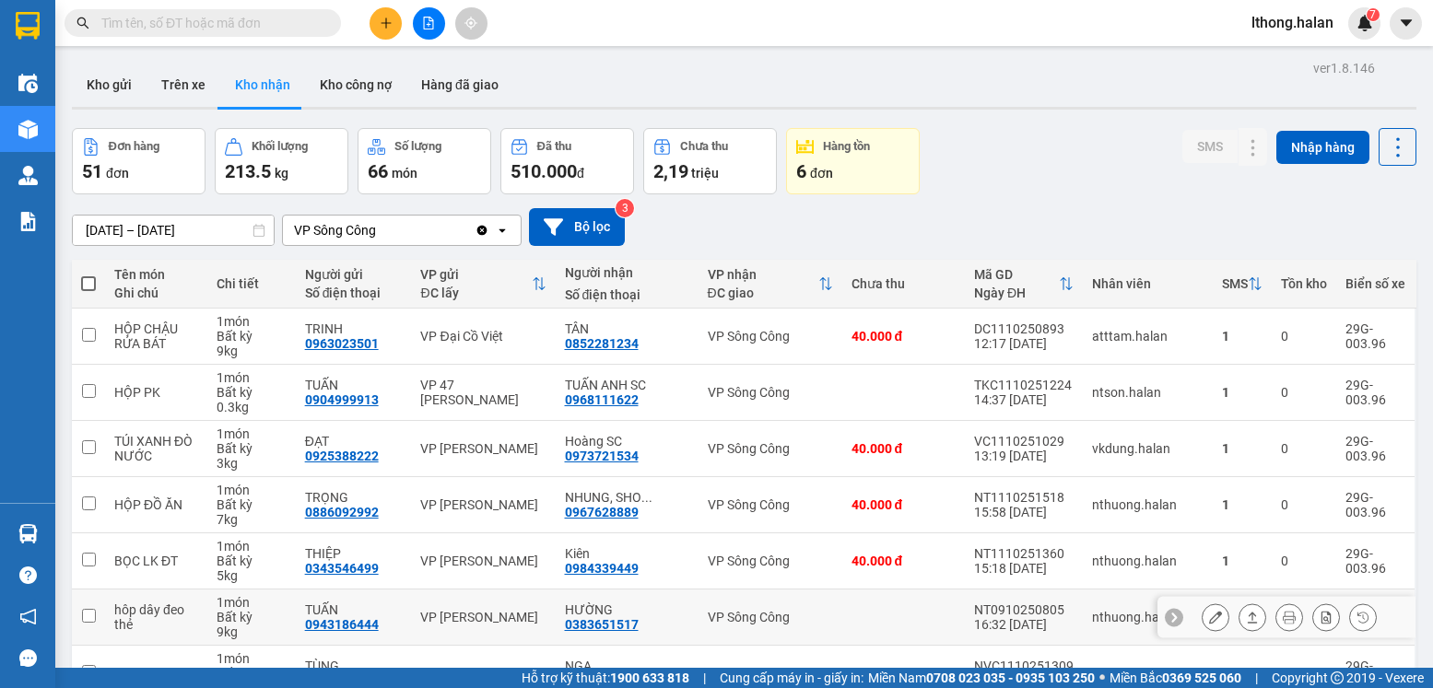
scroll to position [276, 0]
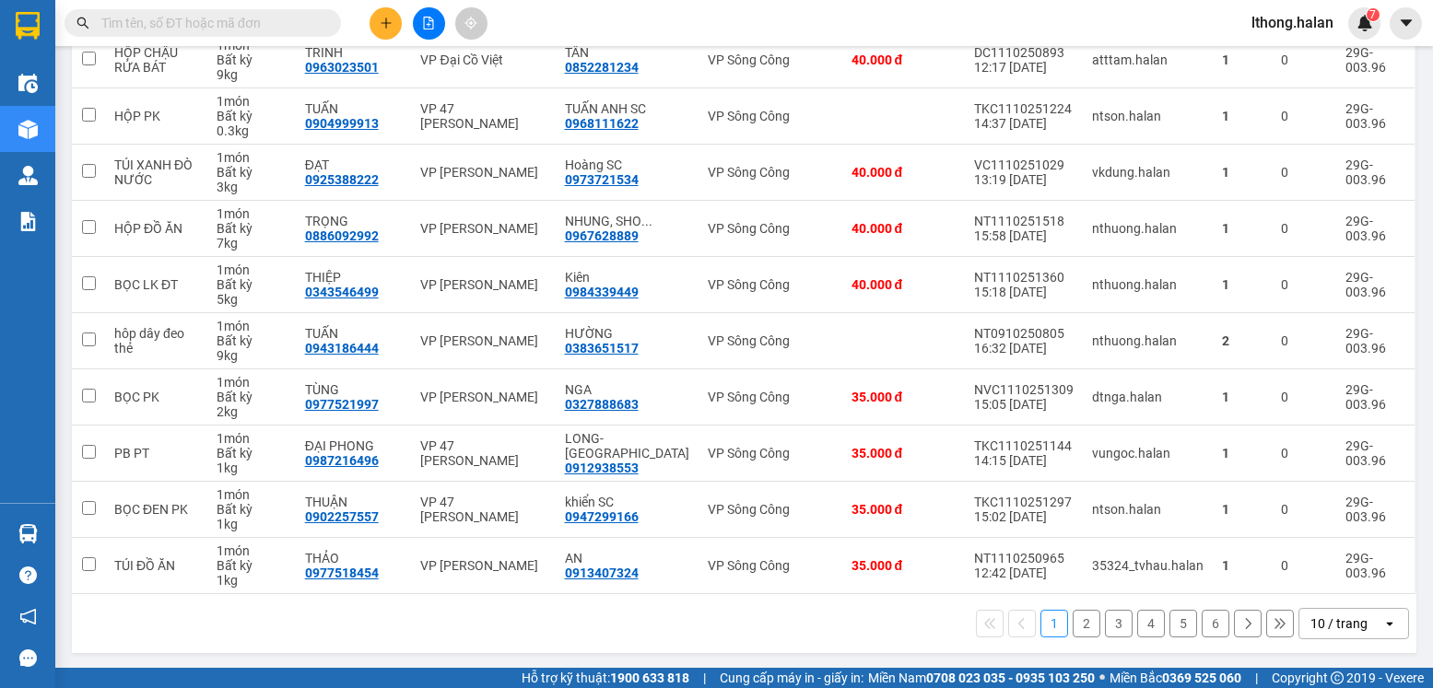
click at [1073, 621] on button "2" at bounding box center [1087, 624] width 28 height 28
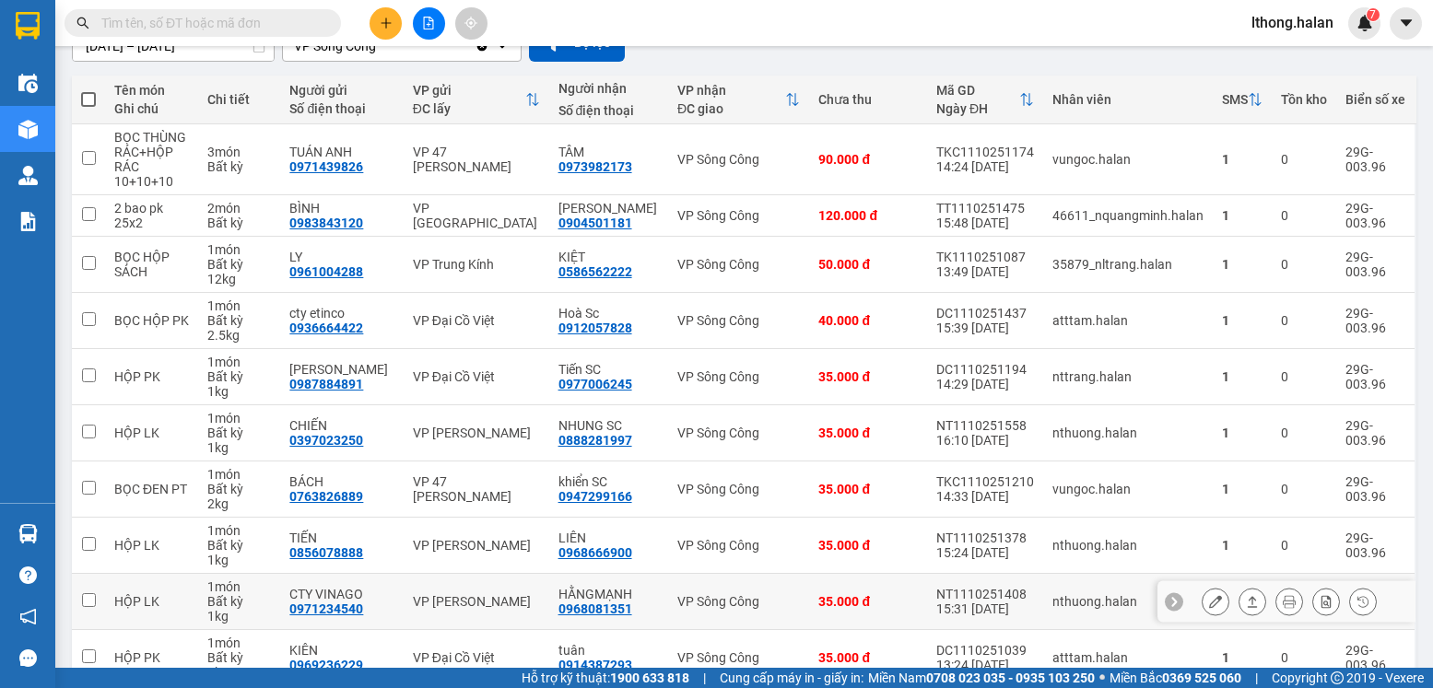
scroll to position [278, 0]
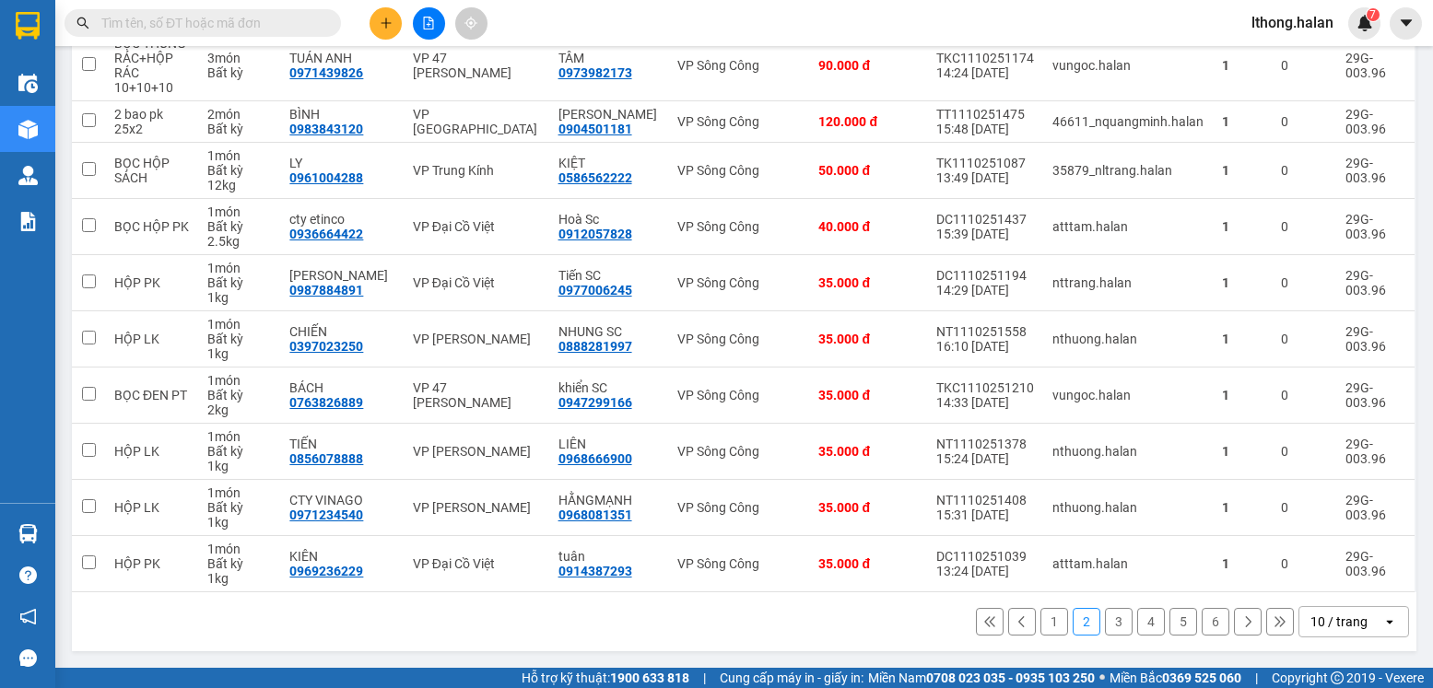
click at [1040, 628] on button "1" at bounding box center [1054, 622] width 28 height 28
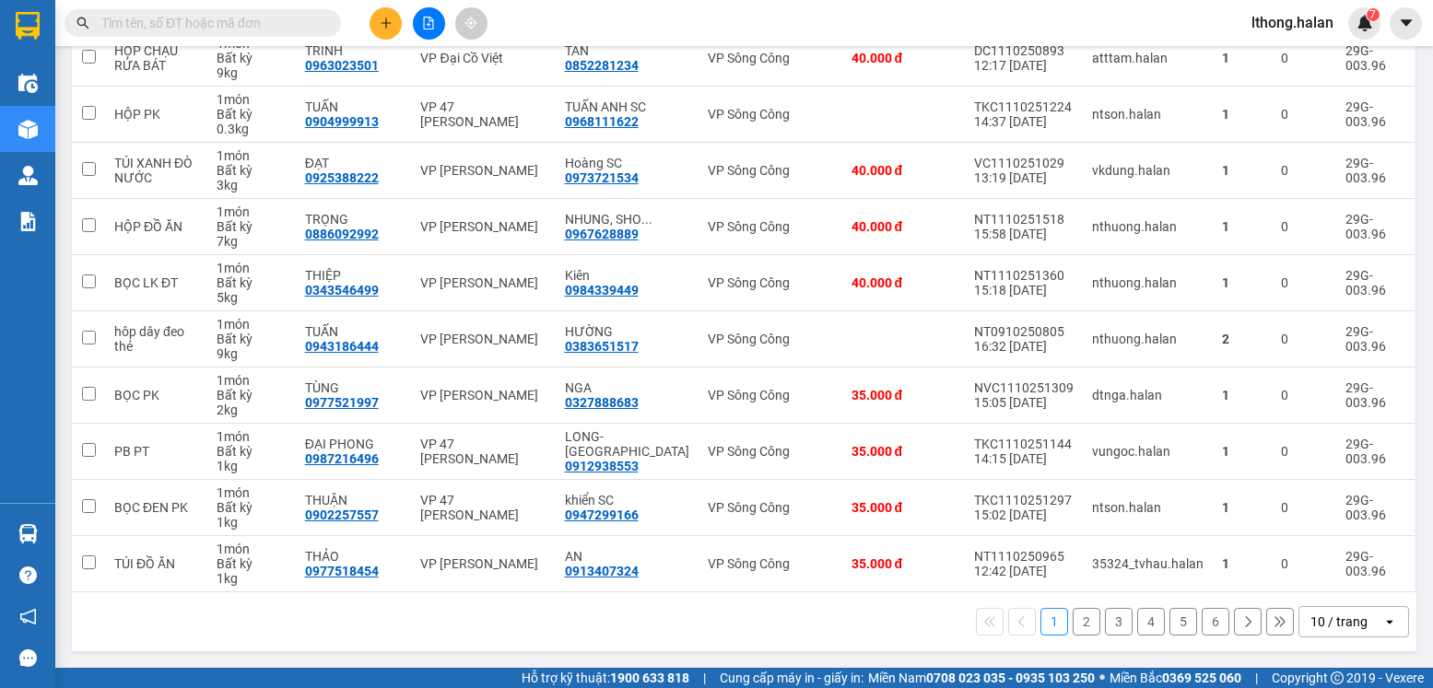
click at [1073, 620] on button "2" at bounding box center [1087, 622] width 28 height 28
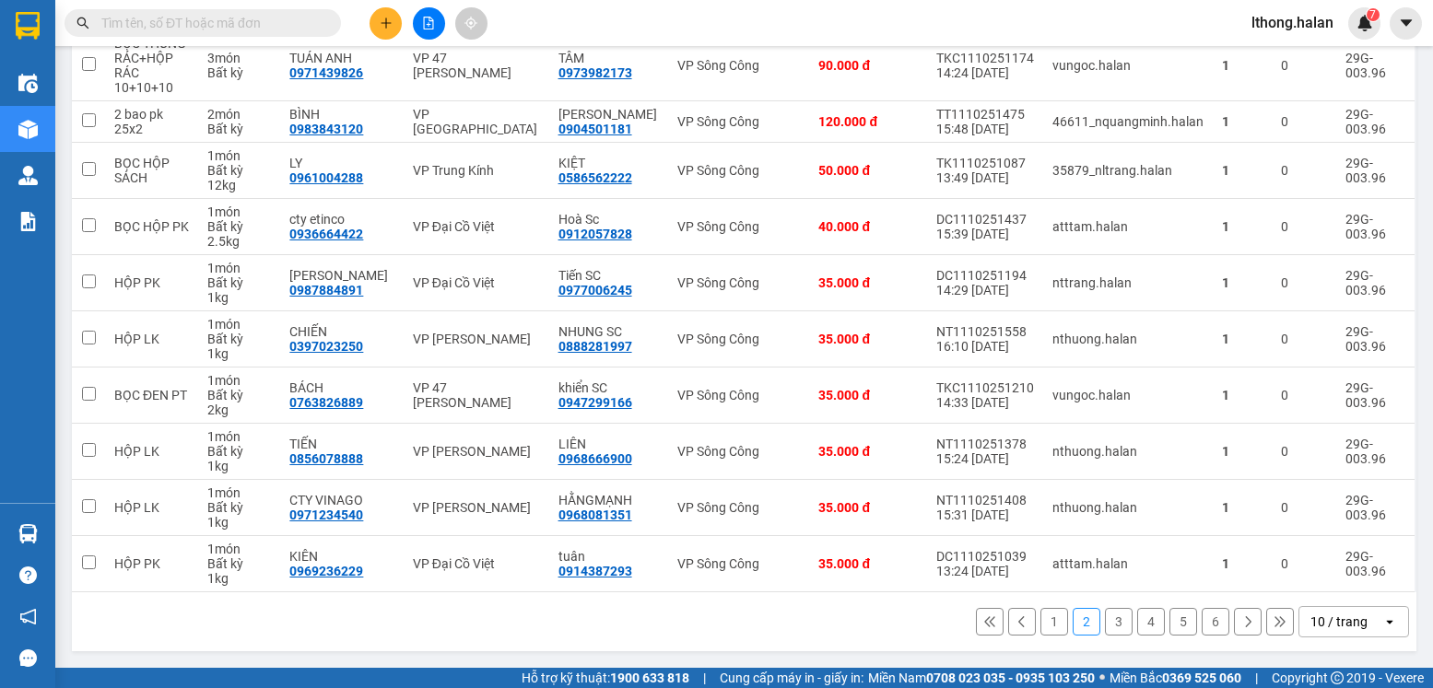
click at [1105, 624] on button "3" at bounding box center [1119, 622] width 28 height 28
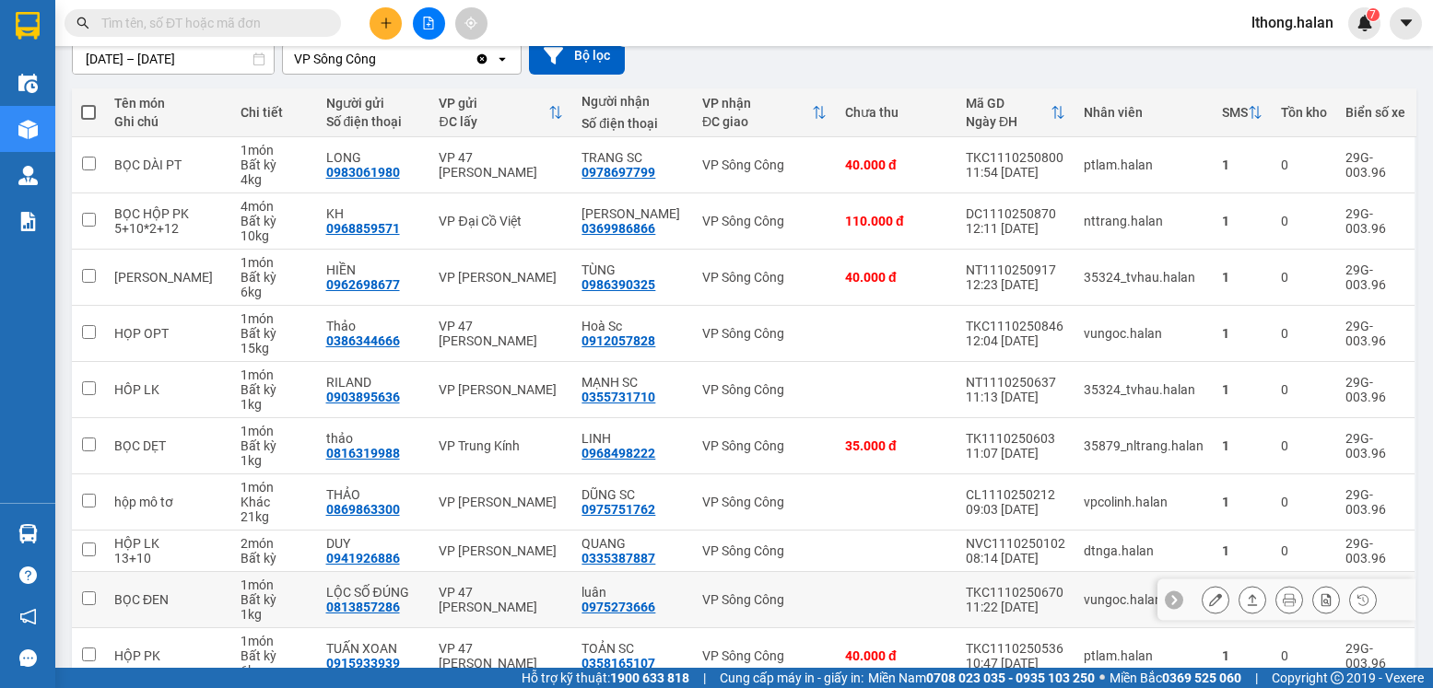
scroll to position [264, 0]
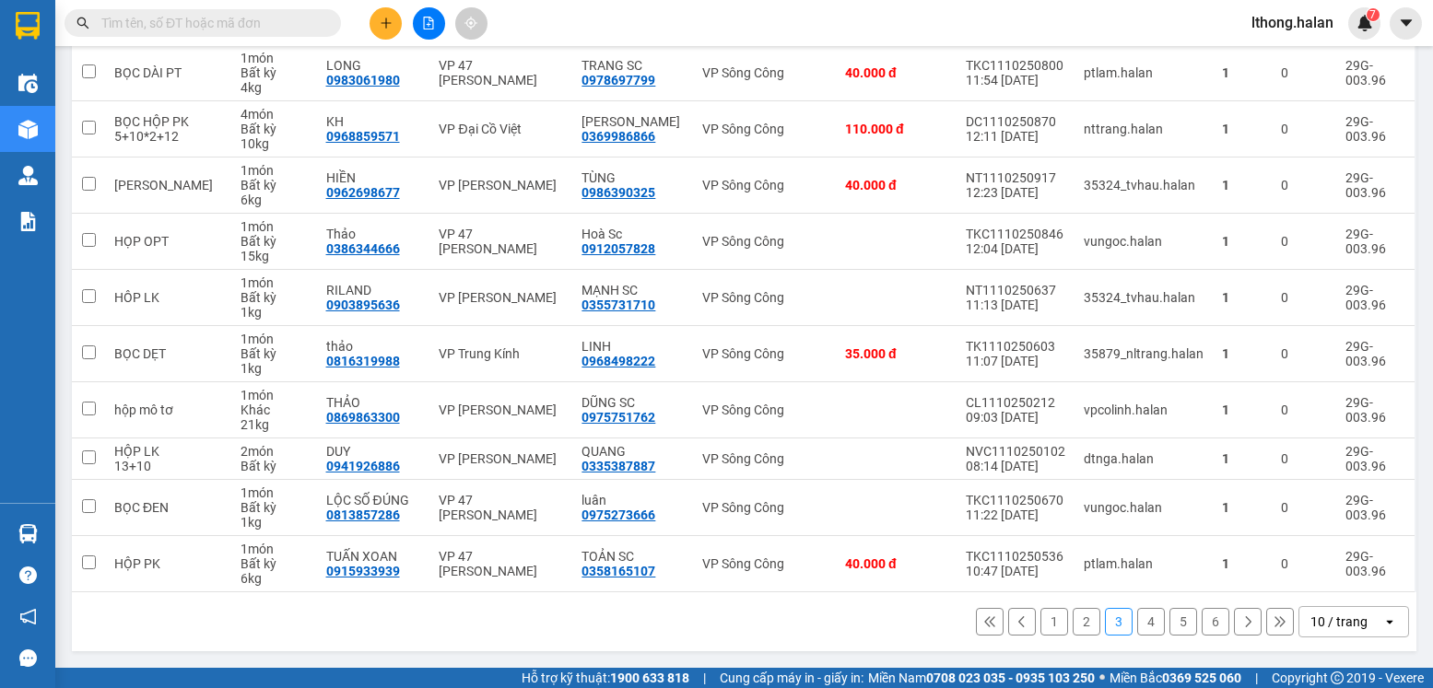
click at [1137, 623] on button "4" at bounding box center [1151, 622] width 28 height 28
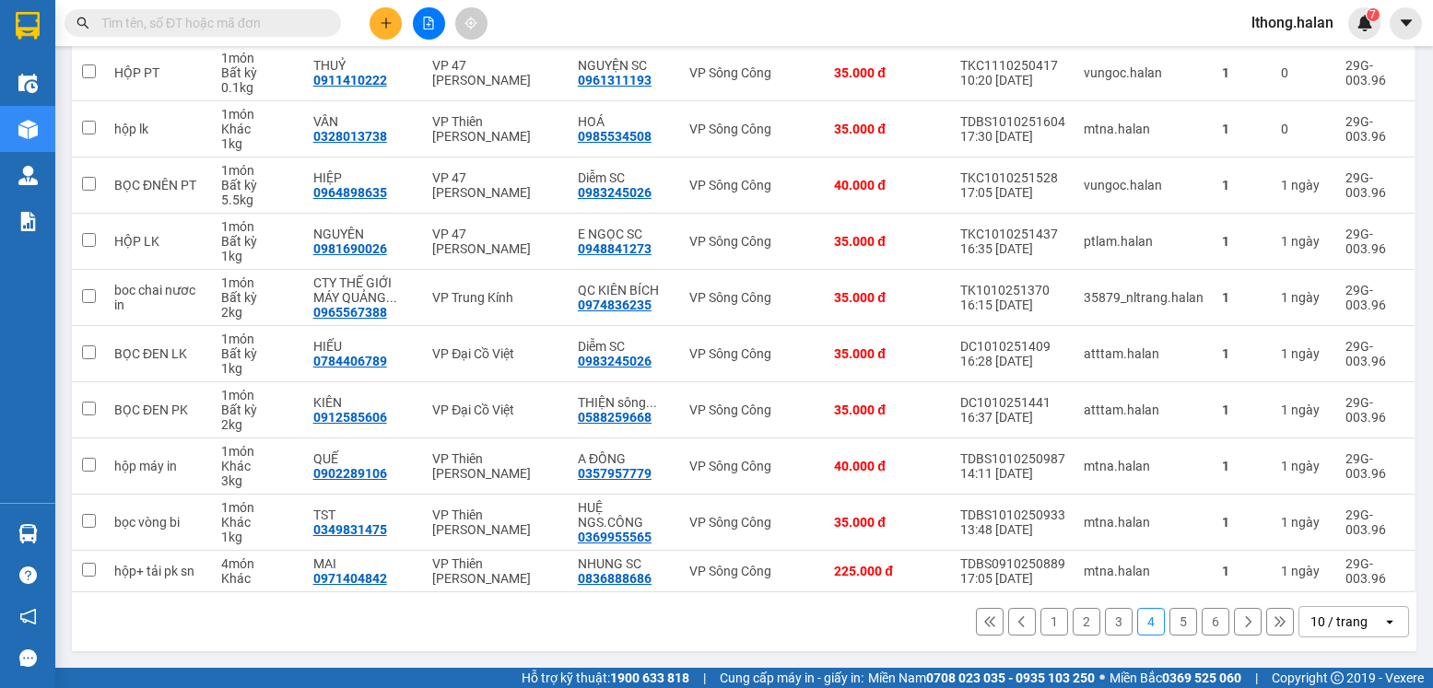
click at [1073, 621] on button "2" at bounding box center [1087, 622] width 28 height 28
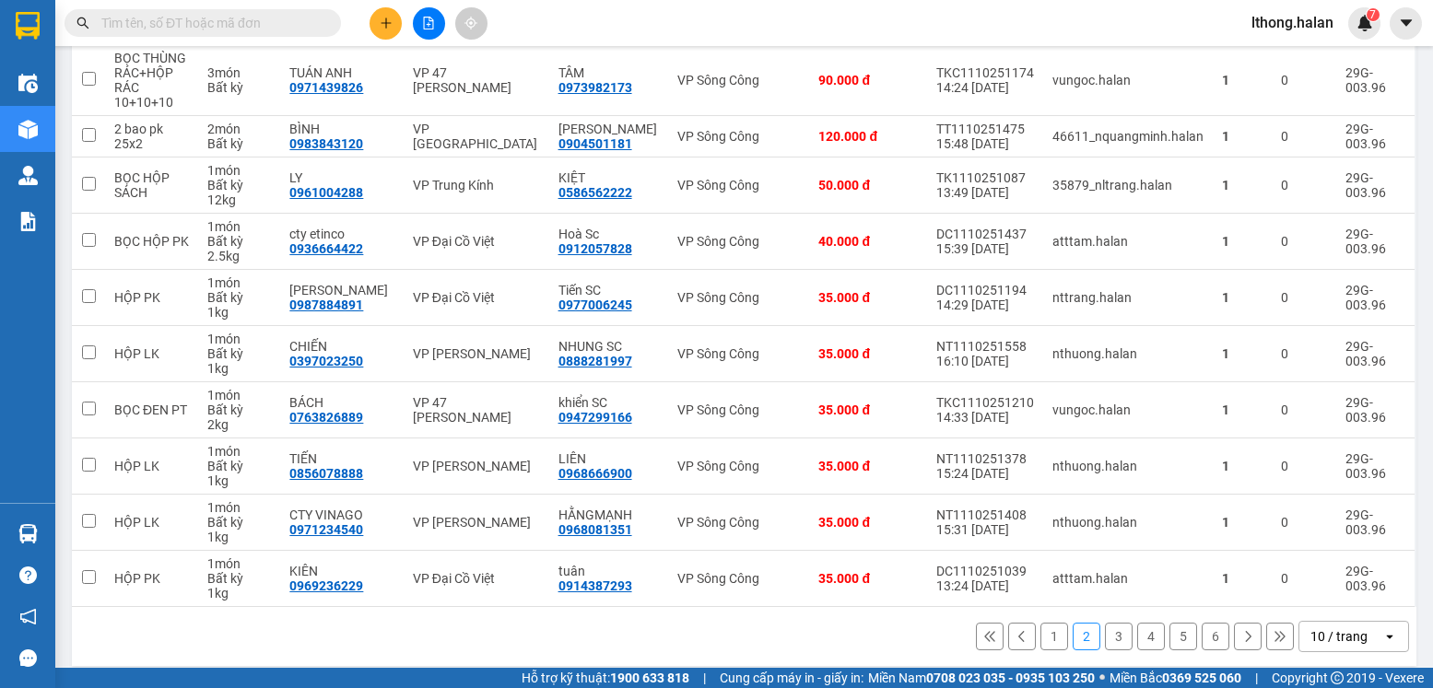
click at [1040, 638] on button "1" at bounding box center [1054, 637] width 28 height 28
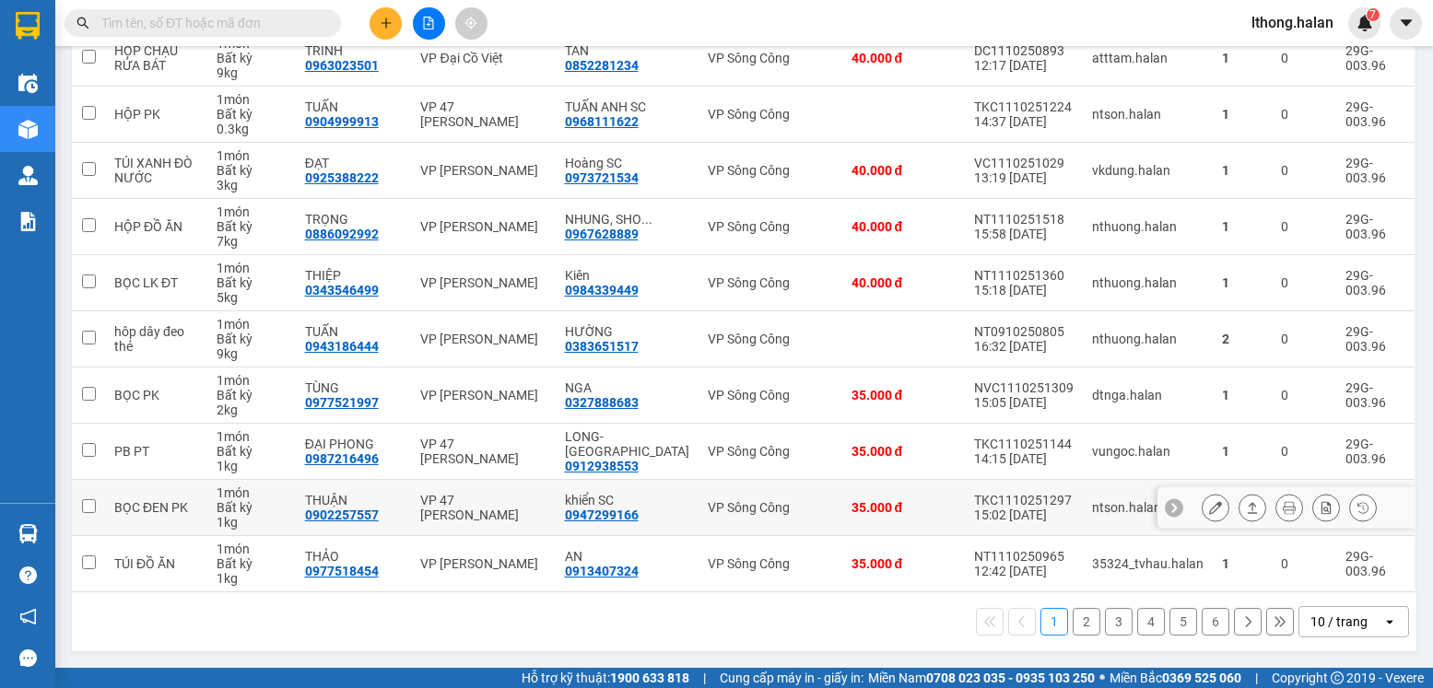
scroll to position [0, 0]
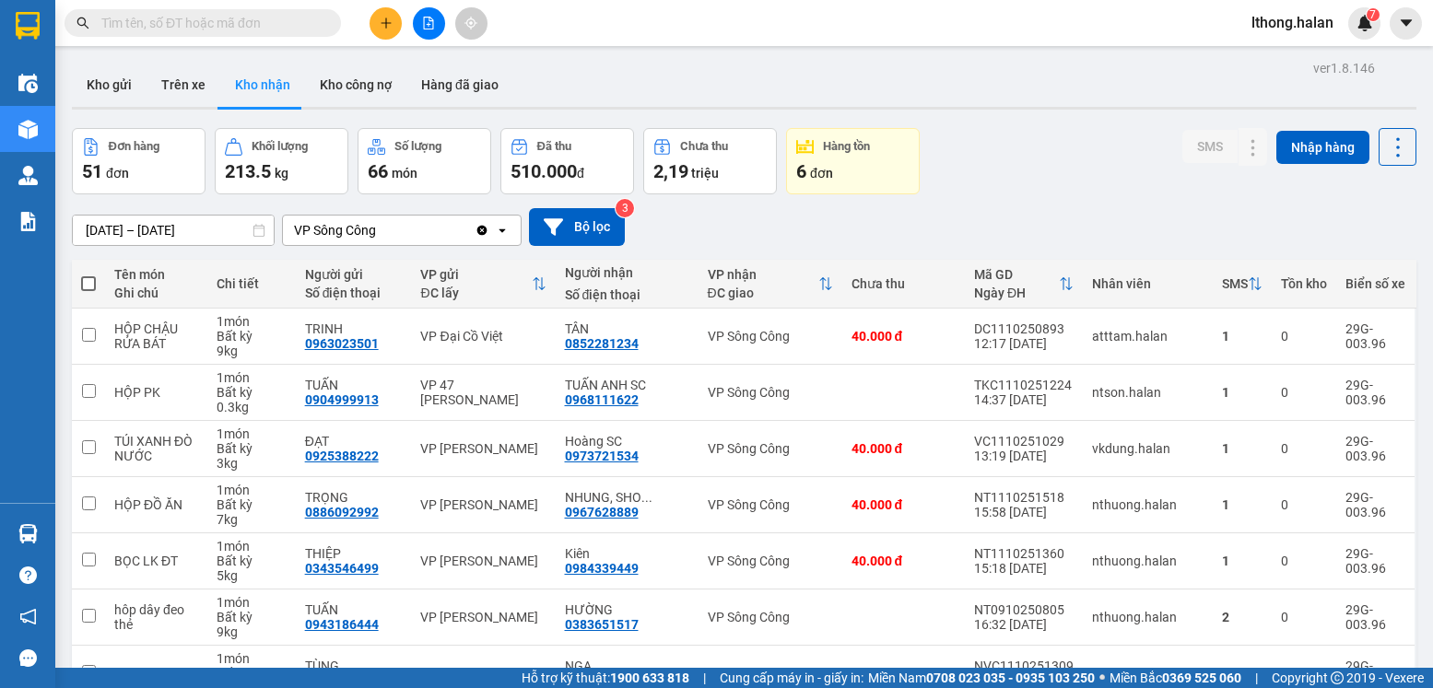
click at [270, 21] on input "text" at bounding box center [209, 23] width 217 height 20
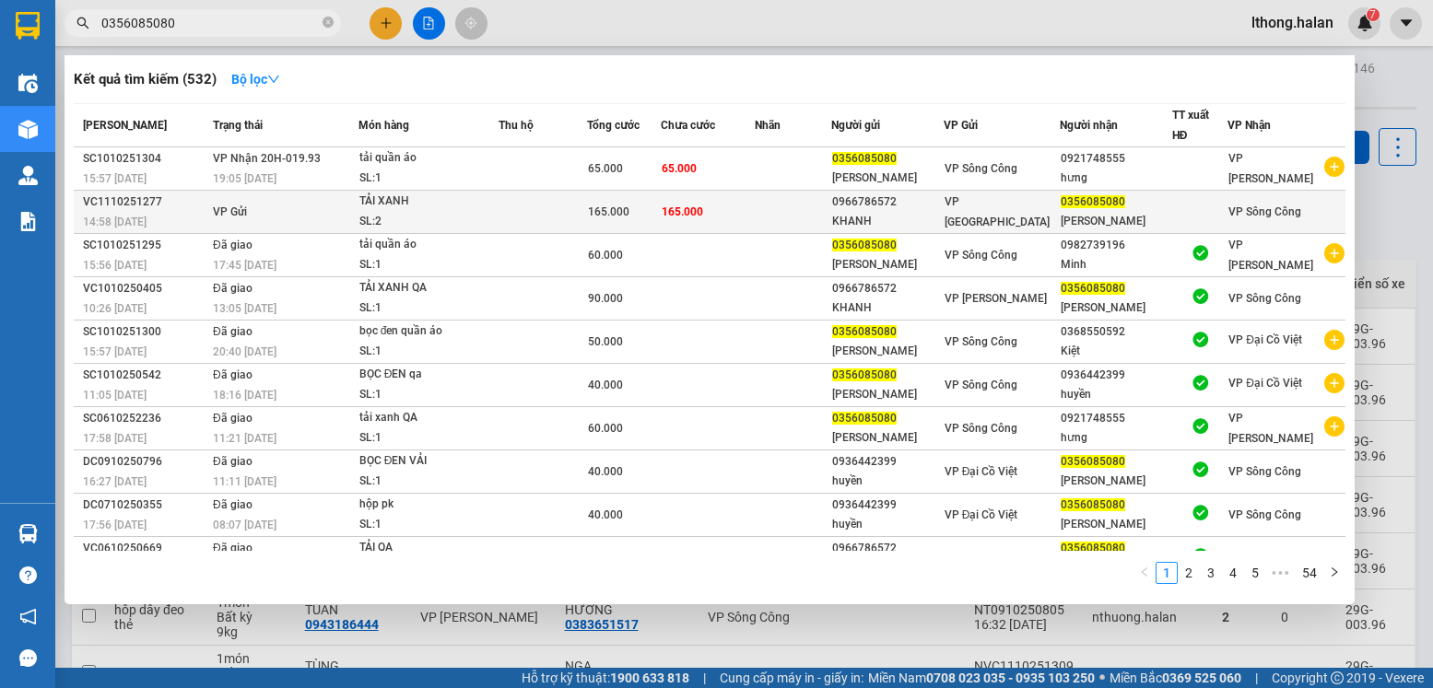
type input "0356085080"
click at [1107, 213] on div "[PERSON_NAME]" at bounding box center [1116, 221] width 110 height 19
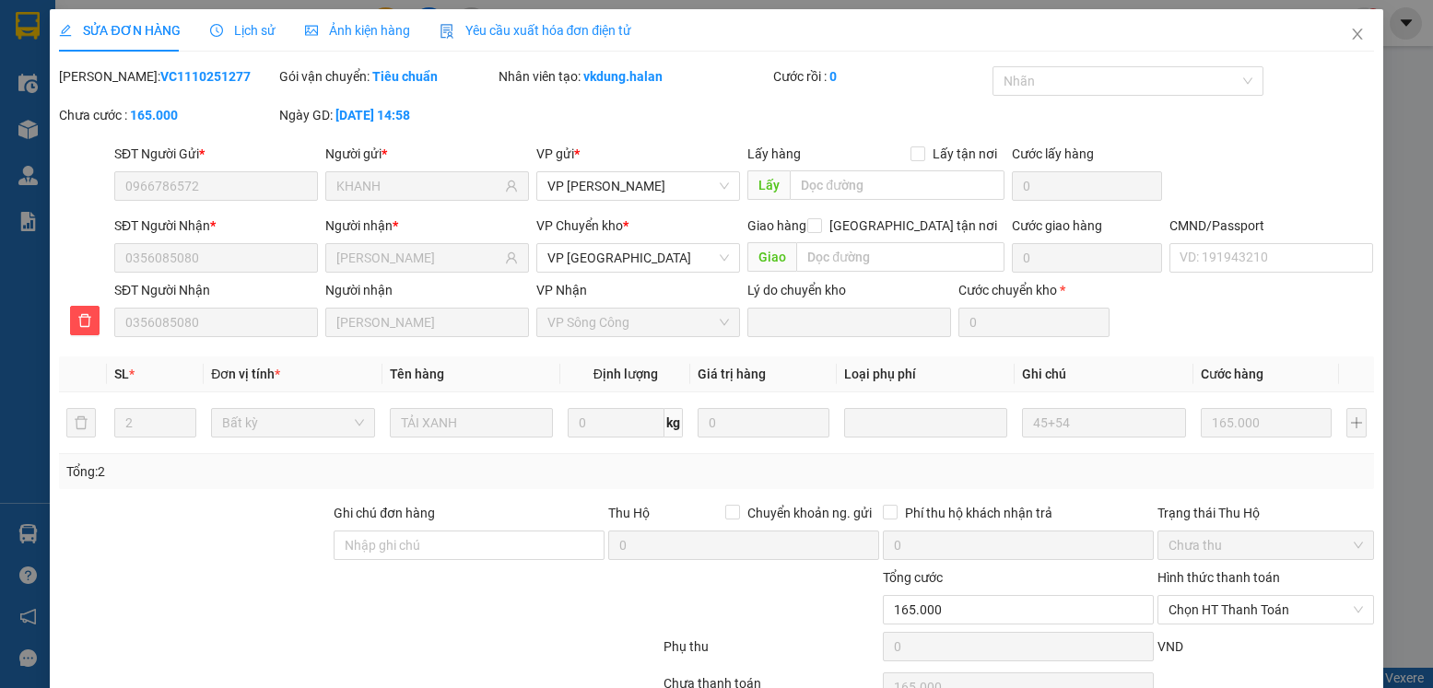
type input "0966786572"
type input "KHANH"
type input "0356085080"
type input "[PERSON_NAME]"
type input "0"
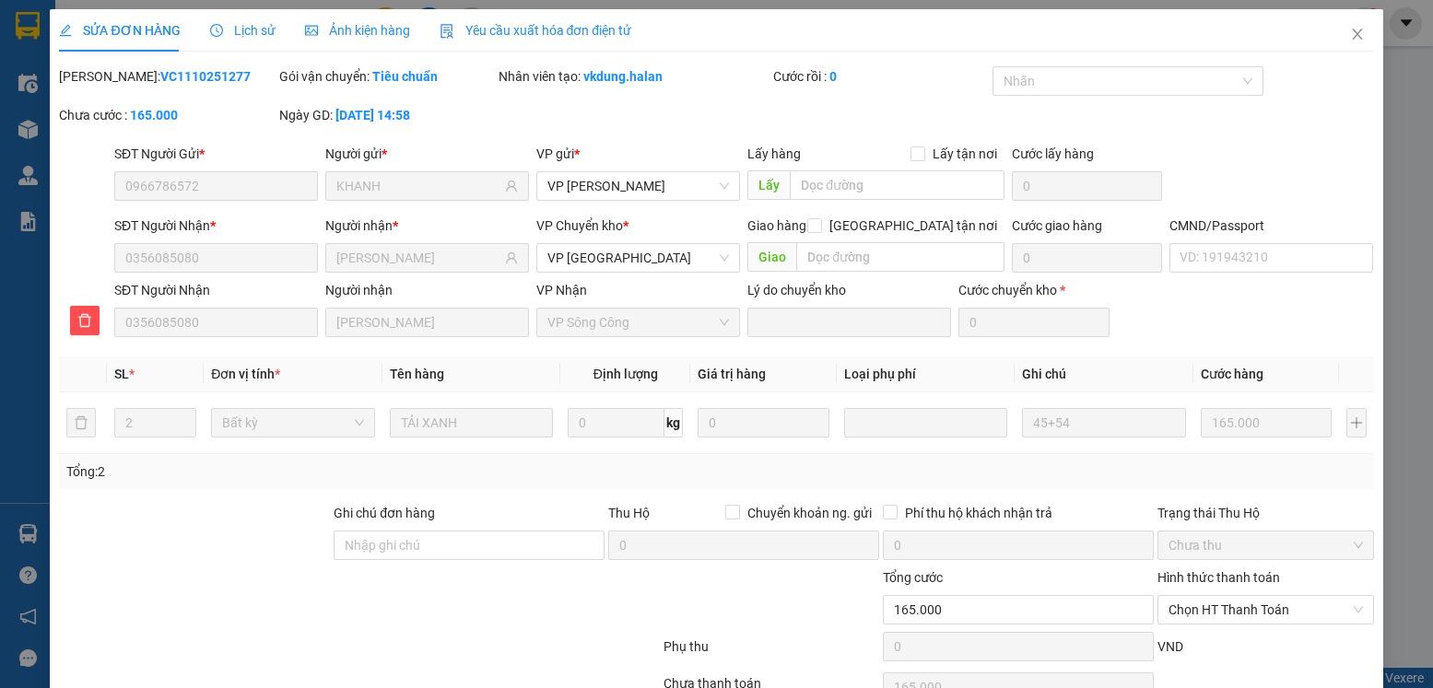
type input "165.000"
click at [1350, 36] on icon "close" at bounding box center [1357, 34] width 15 height 15
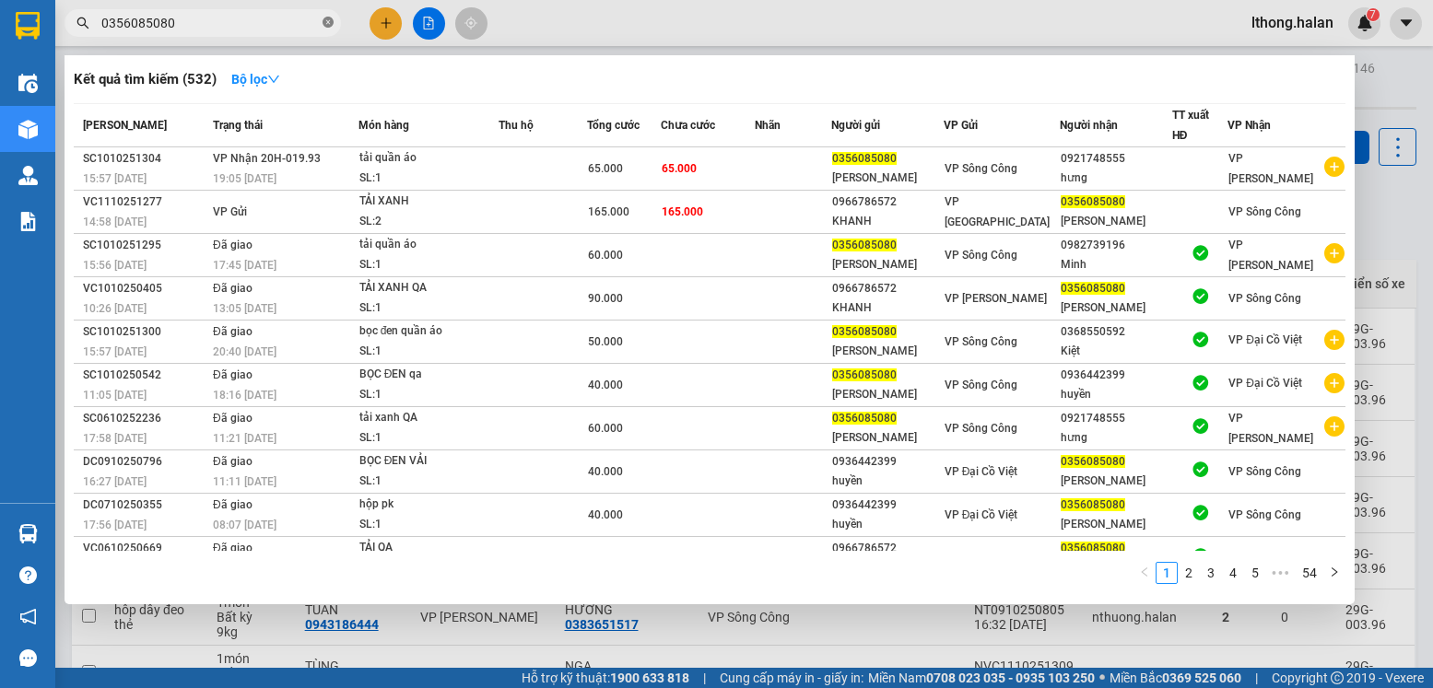
click at [330, 24] on icon "close-circle" at bounding box center [328, 22] width 11 height 11
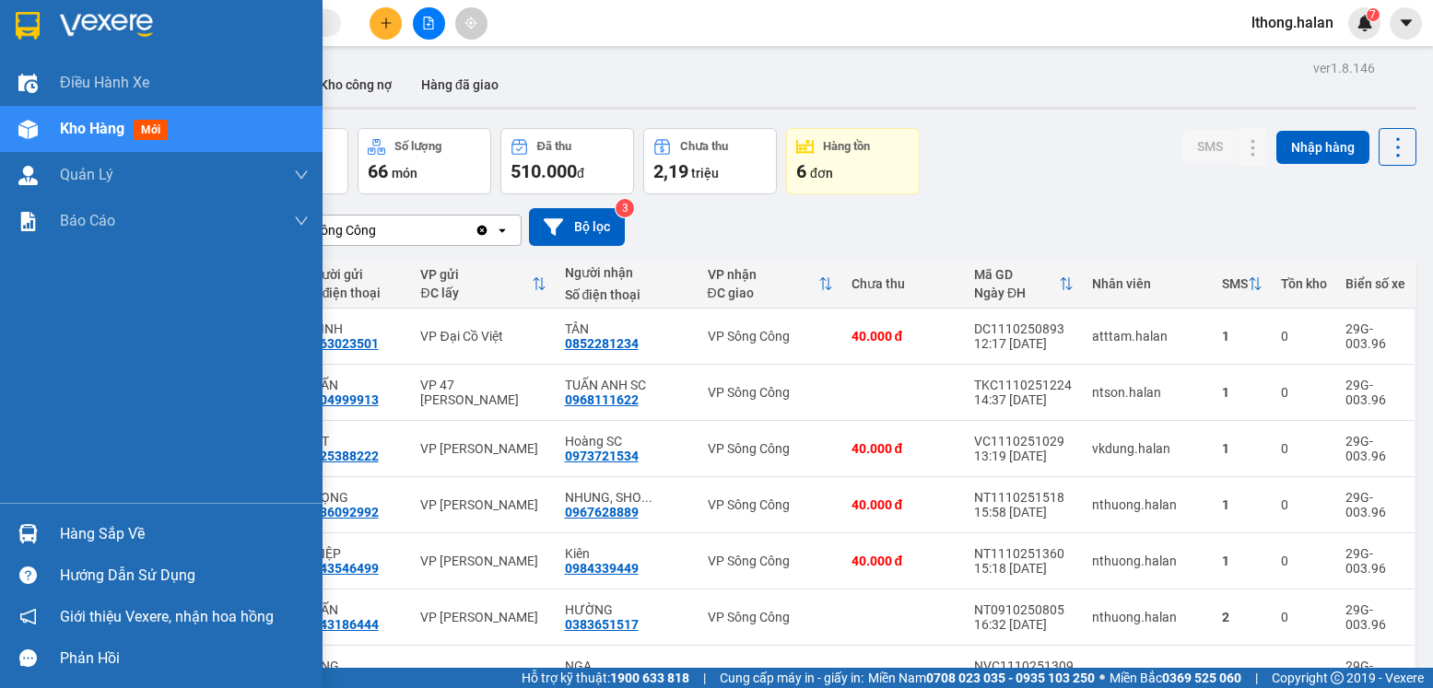
click at [118, 542] on div "Hàng sắp về" at bounding box center [184, 535] width 249 height 28
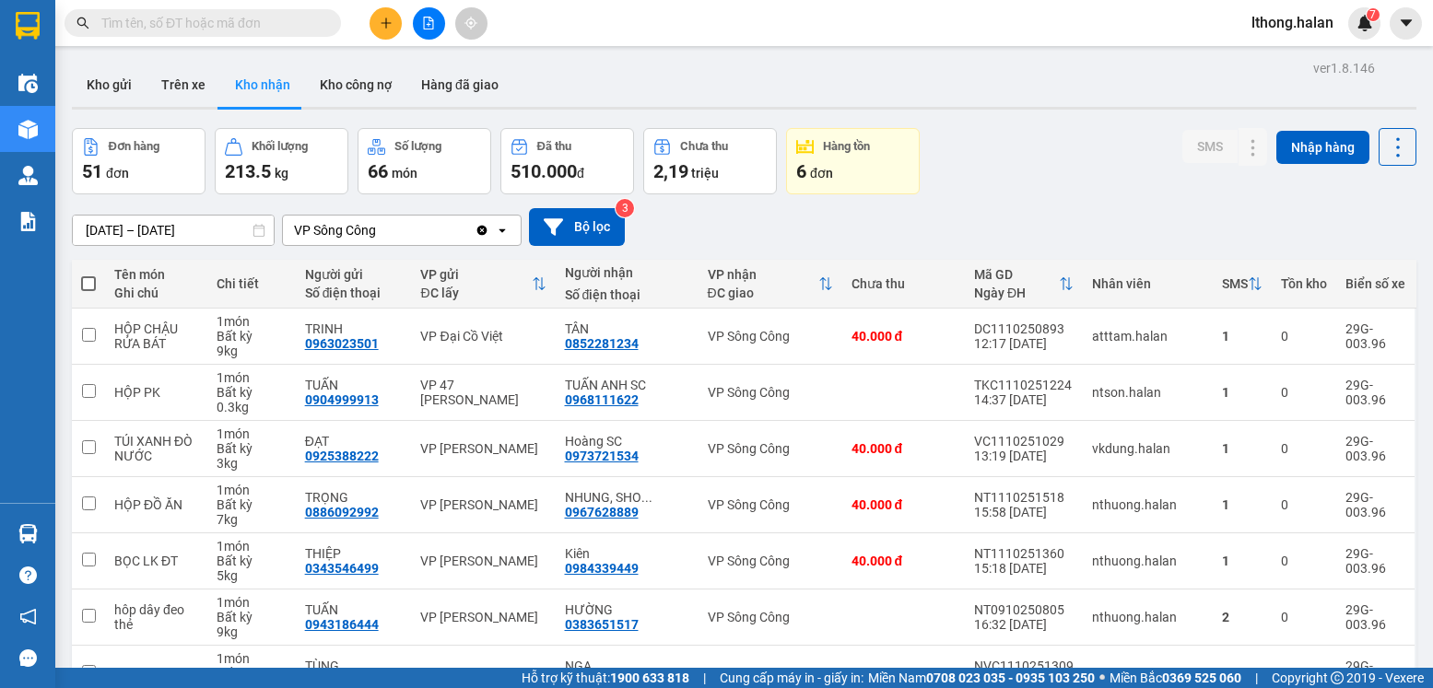
click at [1071, 160] on section "Kết quả tìm kiếm ( 532 ) Bộ lọc Mã ĐH Trạng thái Món hàng Thu hộ Tổng cước Chưa…" at bounding box center [716, 344] width 1433 height 688
click at [109, 85] on button "Kho gửi" at bounding box center [109, 85] width 75 height 44
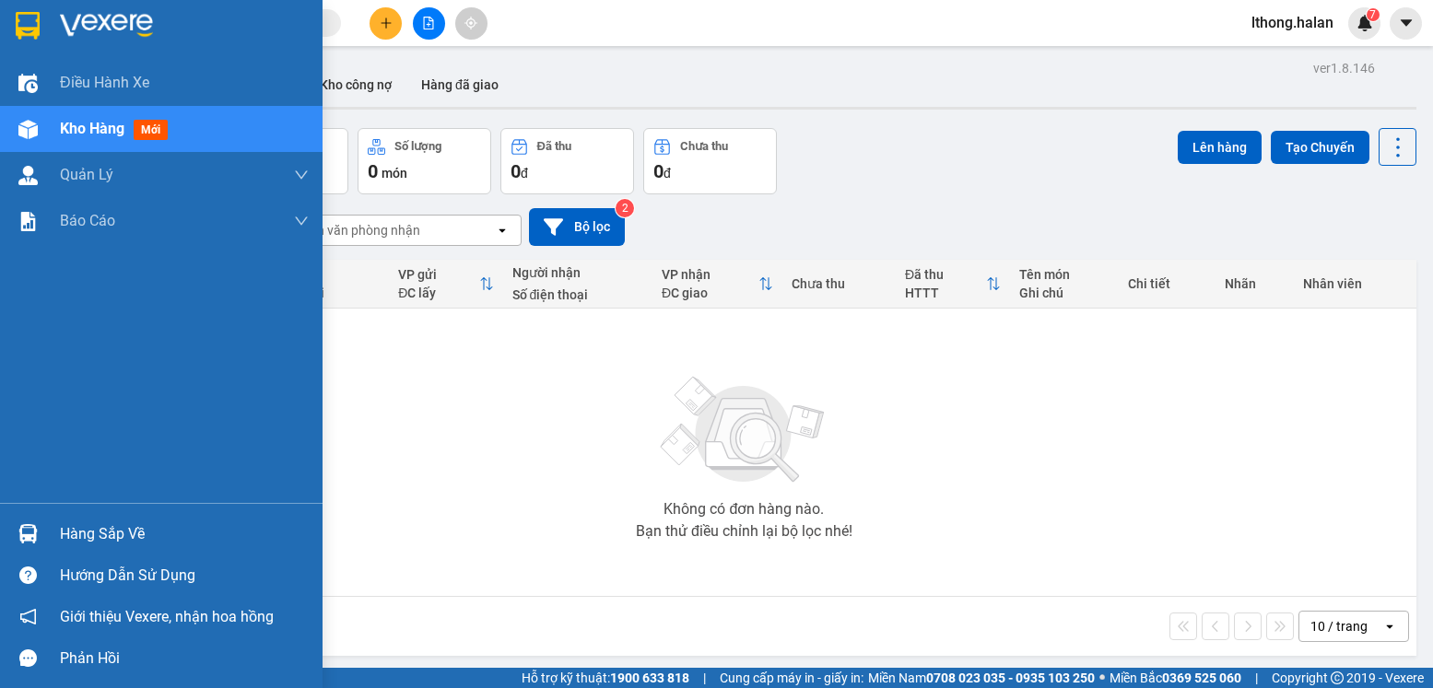
click at [100, 536] on div "Hàng sắp về" at bounding box center [184, 535] width 249 height 28
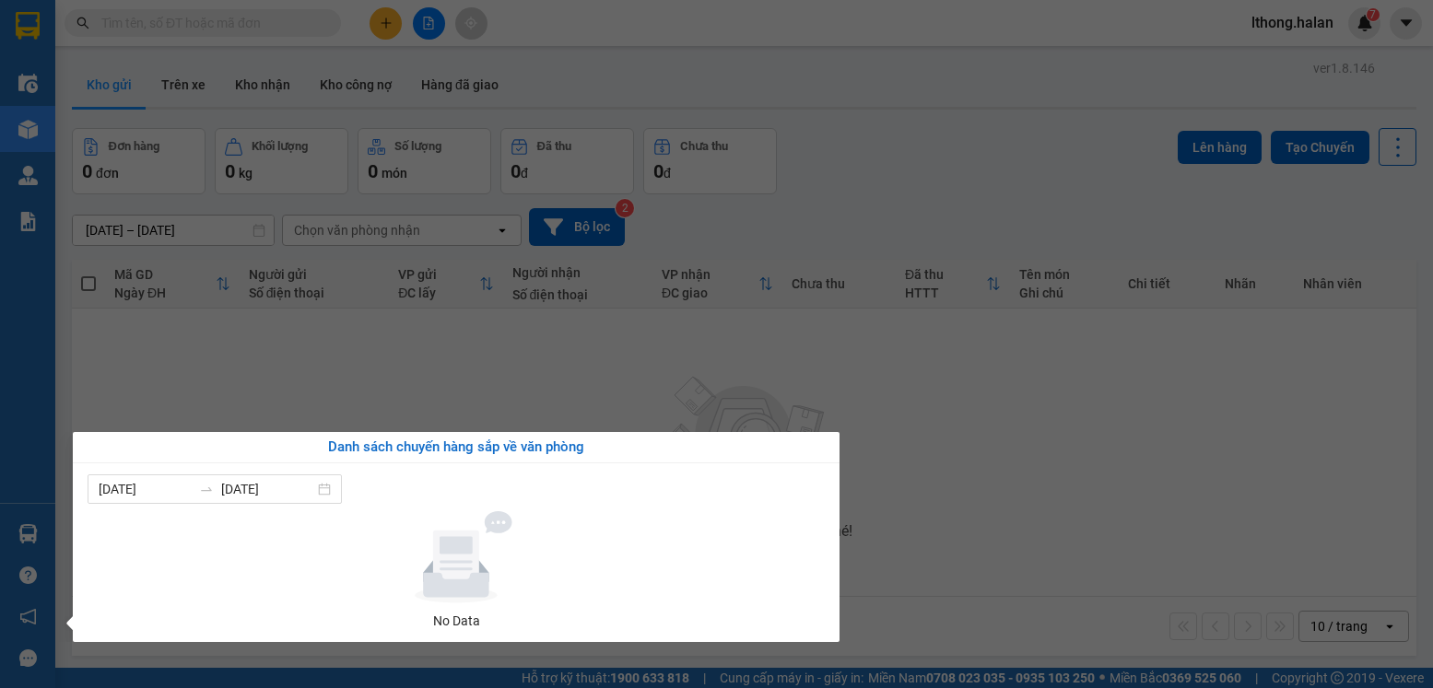
click at [1131, 427] on section "Kết quả tìm kiếm ( 532 ) Bộ lọc Mã ĐH Trạng thái Món hàng Thu hộ Tổng cước Chưa…" at bounding box center [716, 344] width 1433 height 688
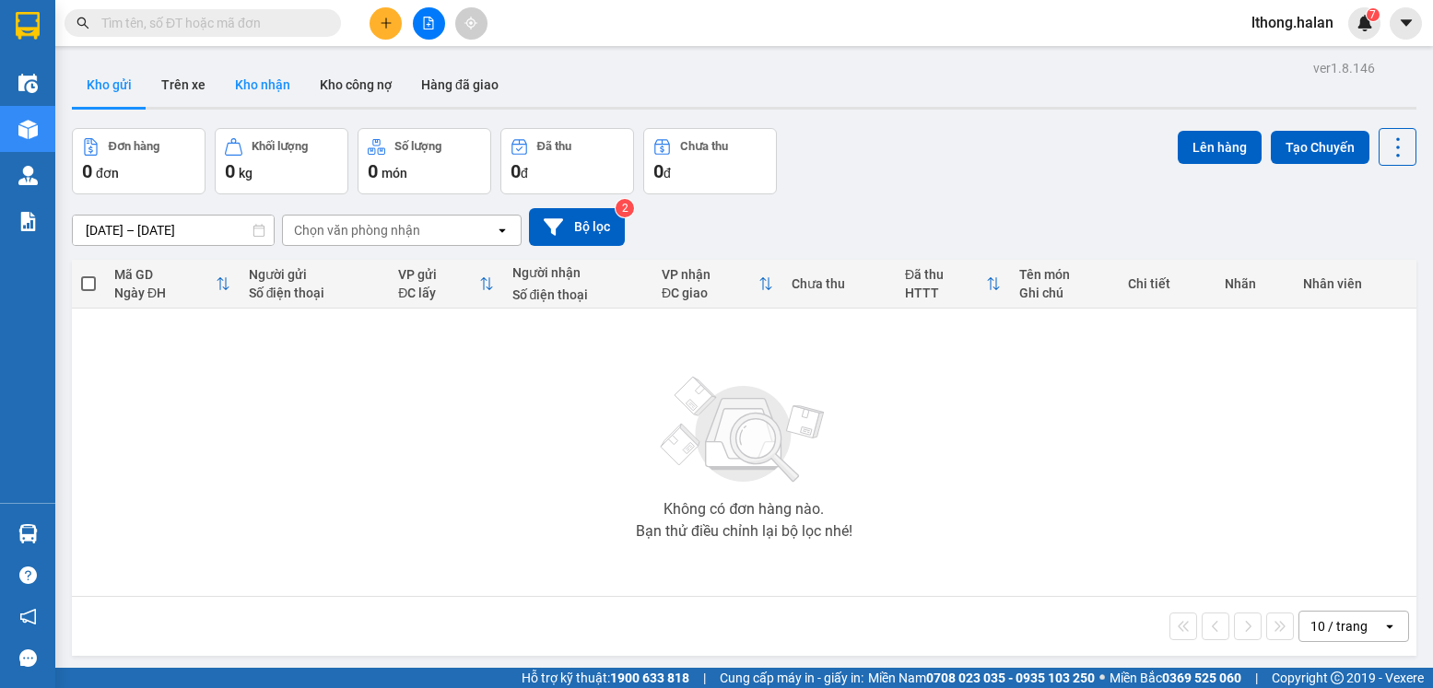
click at [258, 76] on button "Kho nhận" at bounding box center [262, 85] width 85 height 44
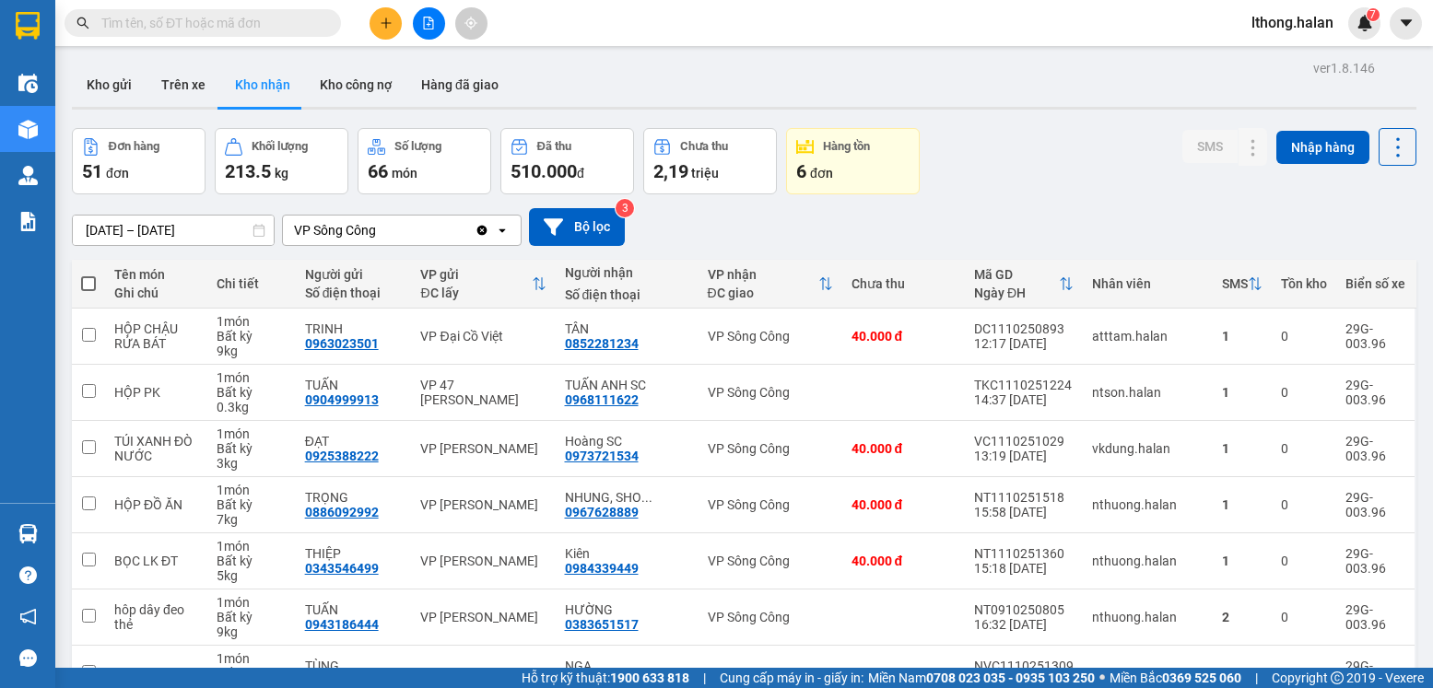
click at [1006, 199] on div "[DATE] – [DATE] Press the down arrow key to interact with the calendar and sele…" at bounding box center [744, 226] width 1345 height 65
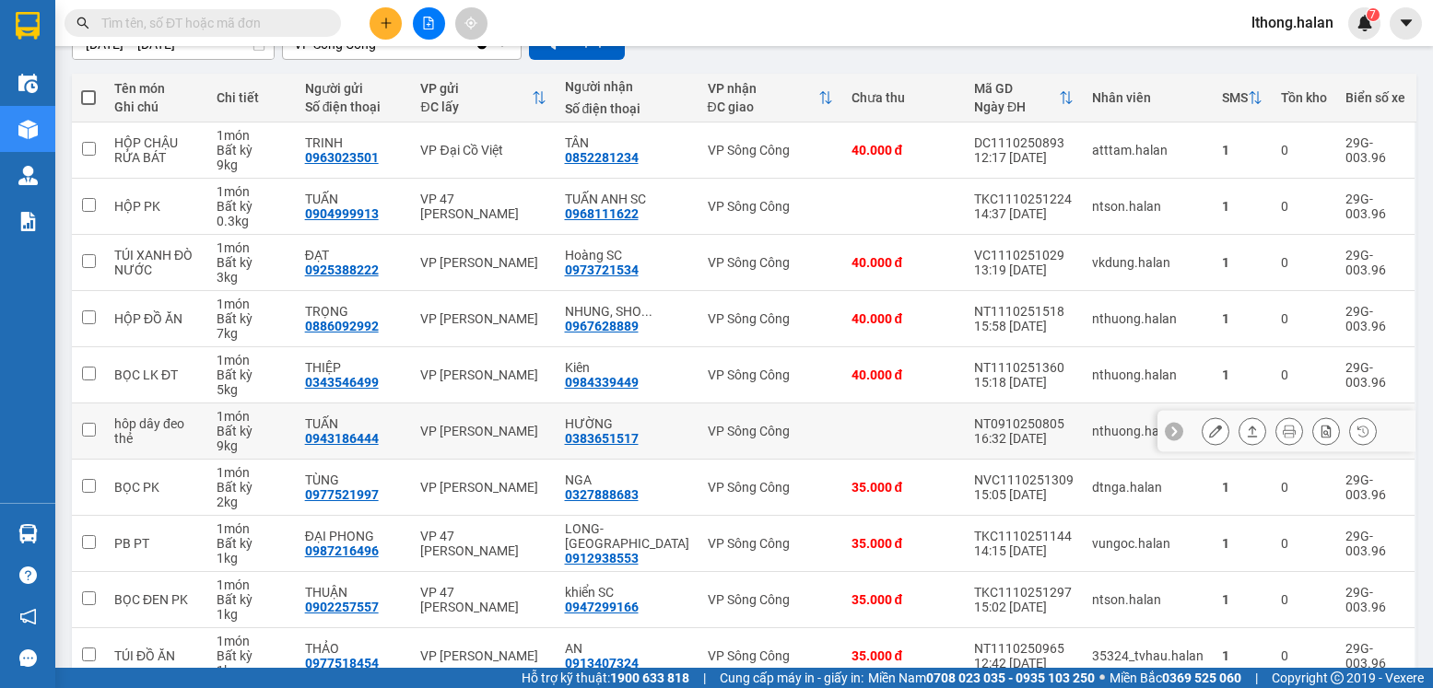
scroll to position [278, 0]
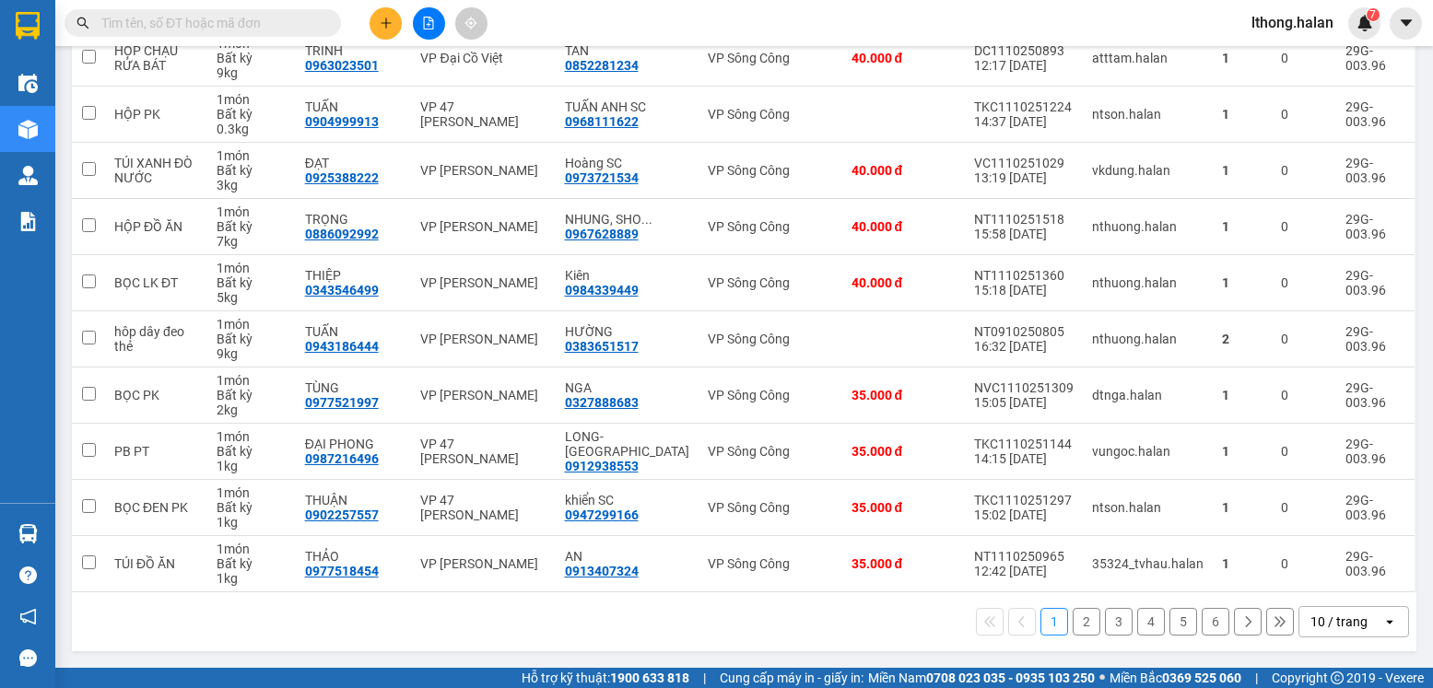
click at [1079, 624] on button "2" at bounding box center [1087, 622] width 28 height 28
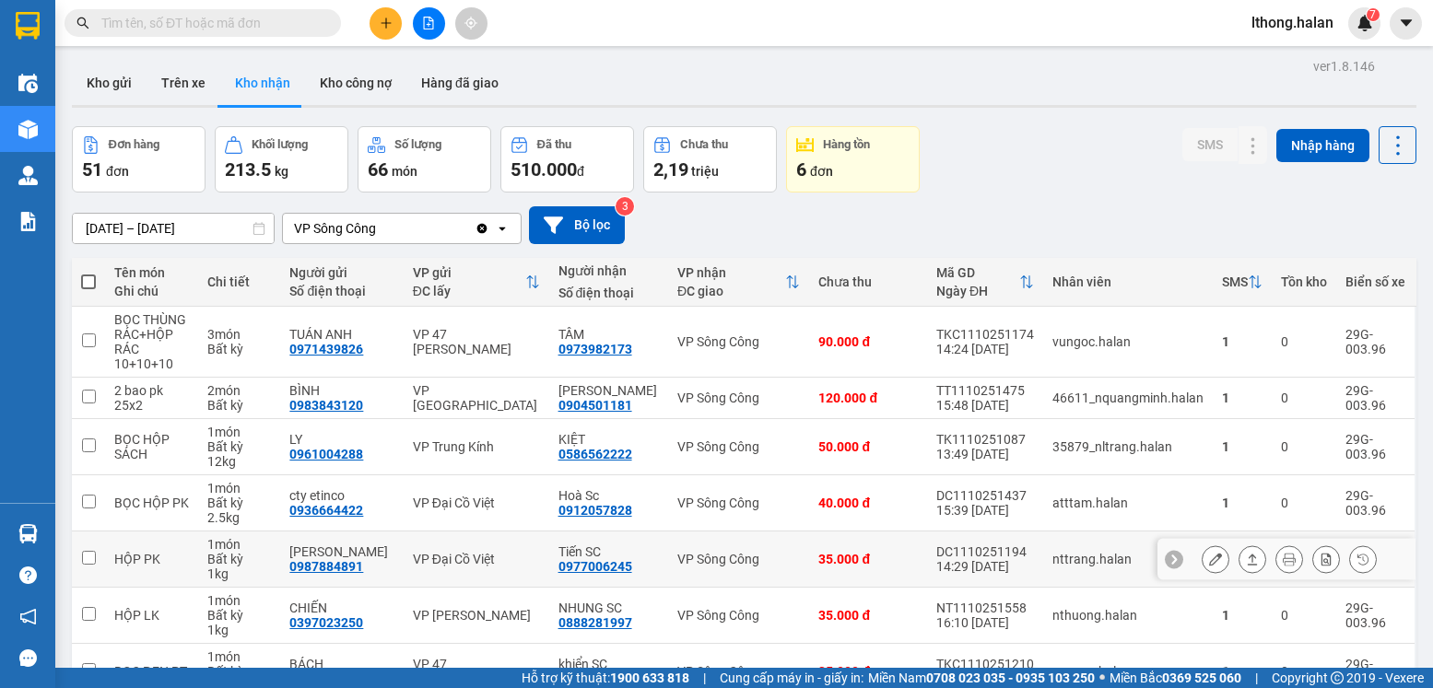
scroll to position [0, 0]
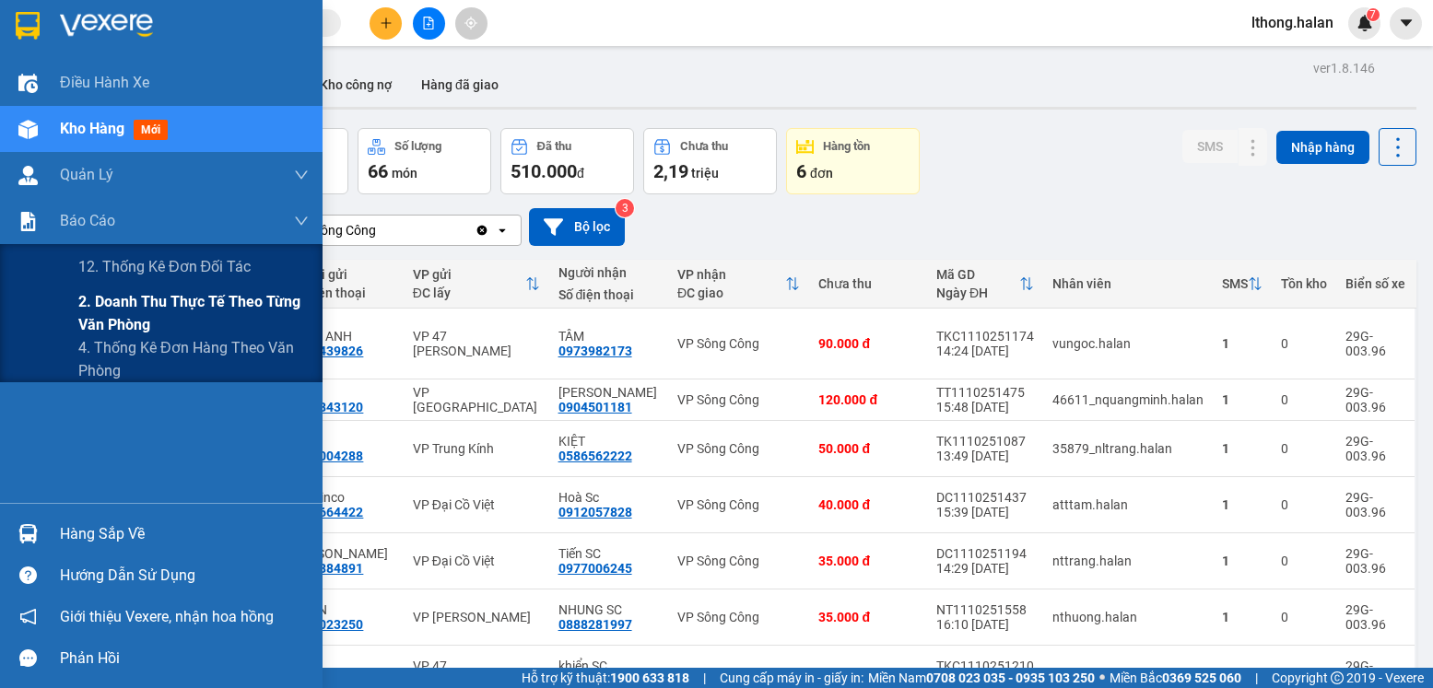
click at [147, 312] on span "2. Doanh thu thực tế theo từng văn phòng" at bounding box center [193, 313] width 230 height 46
